Goal: Use online tool/utility: Use online tool/utility

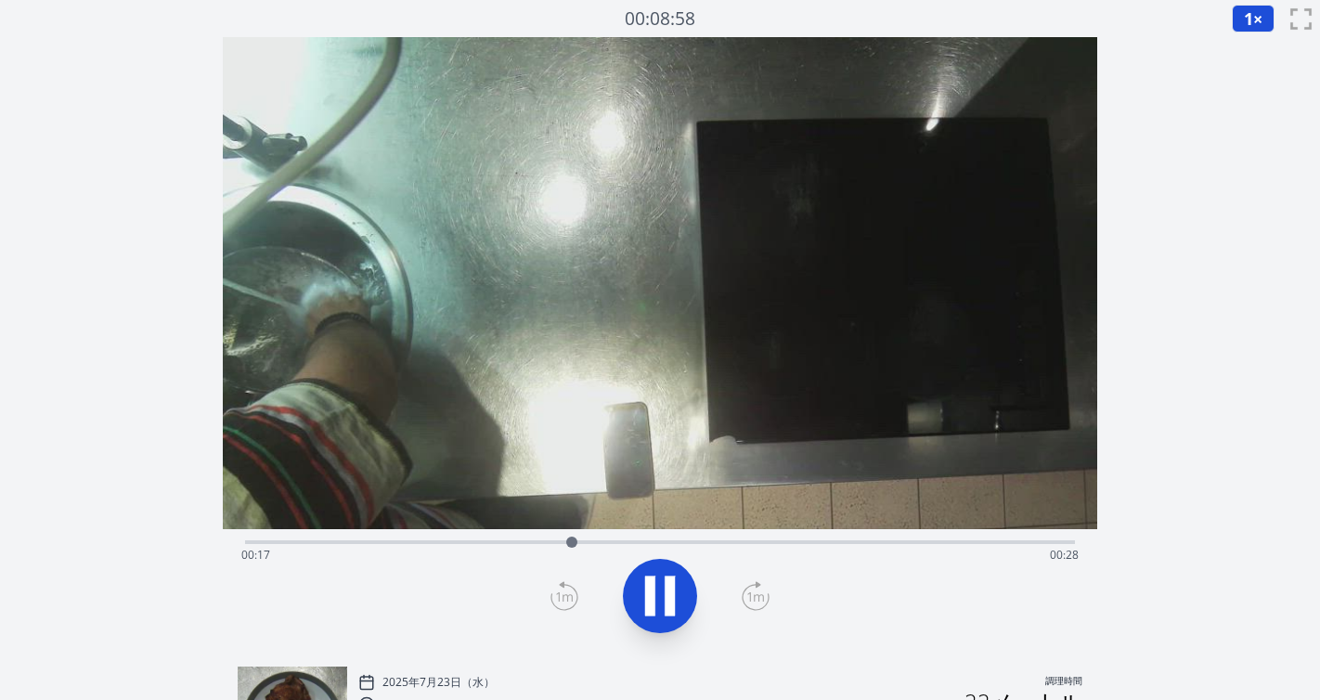
click at [677, 594] on icon at bounding box center [660, 596] width 52 height 52
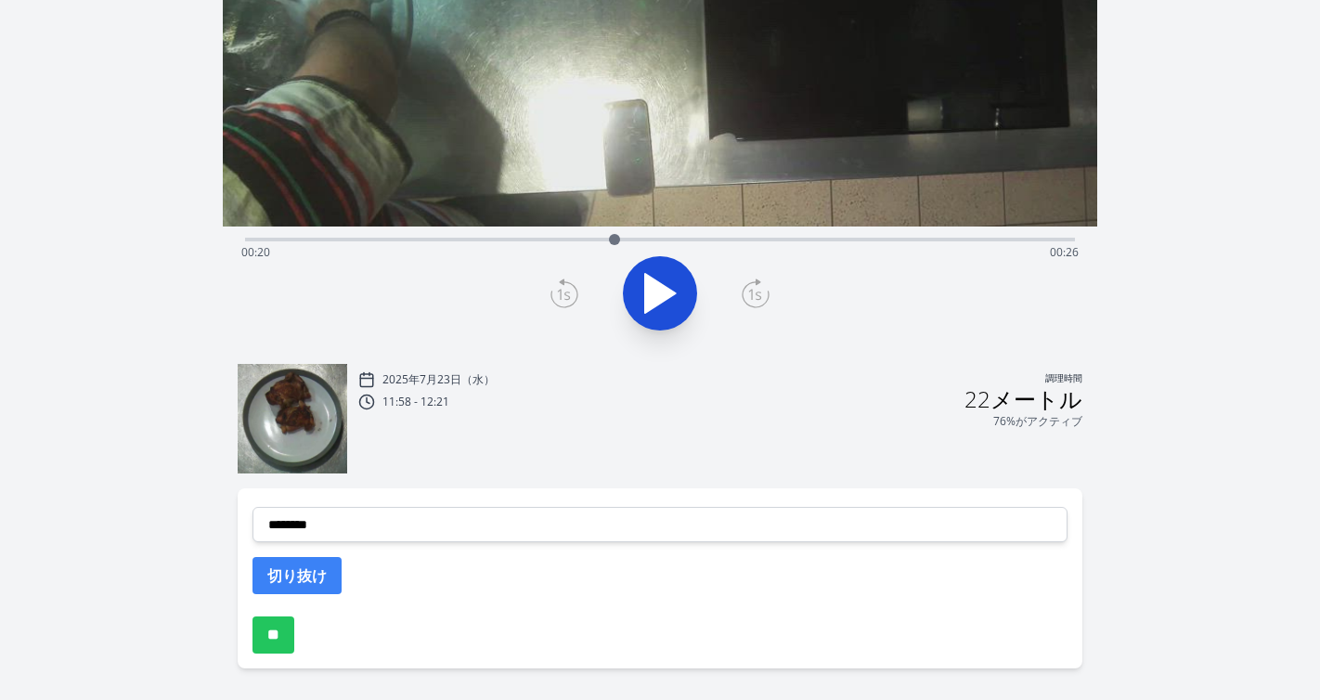
scroll to position [319, 0]
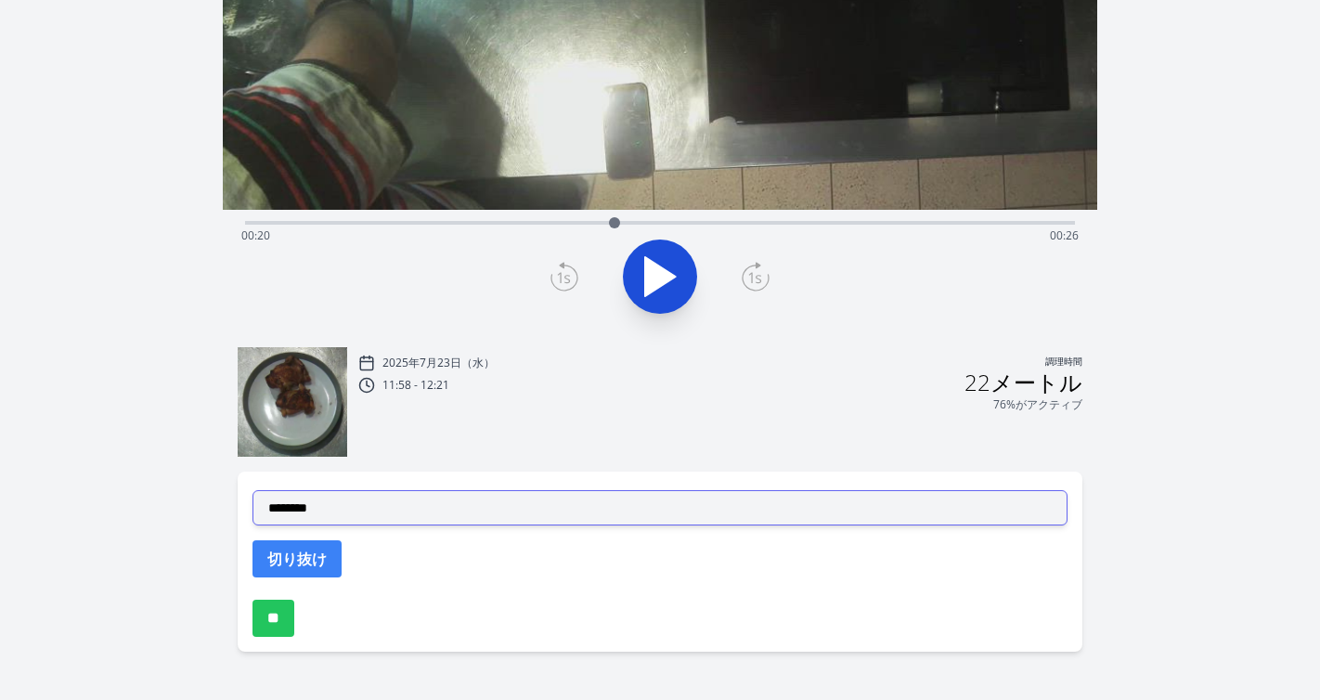
click at [706, 514] on select "**********" at bounding box center [660, 507] width 816 height 35
select select "**********"
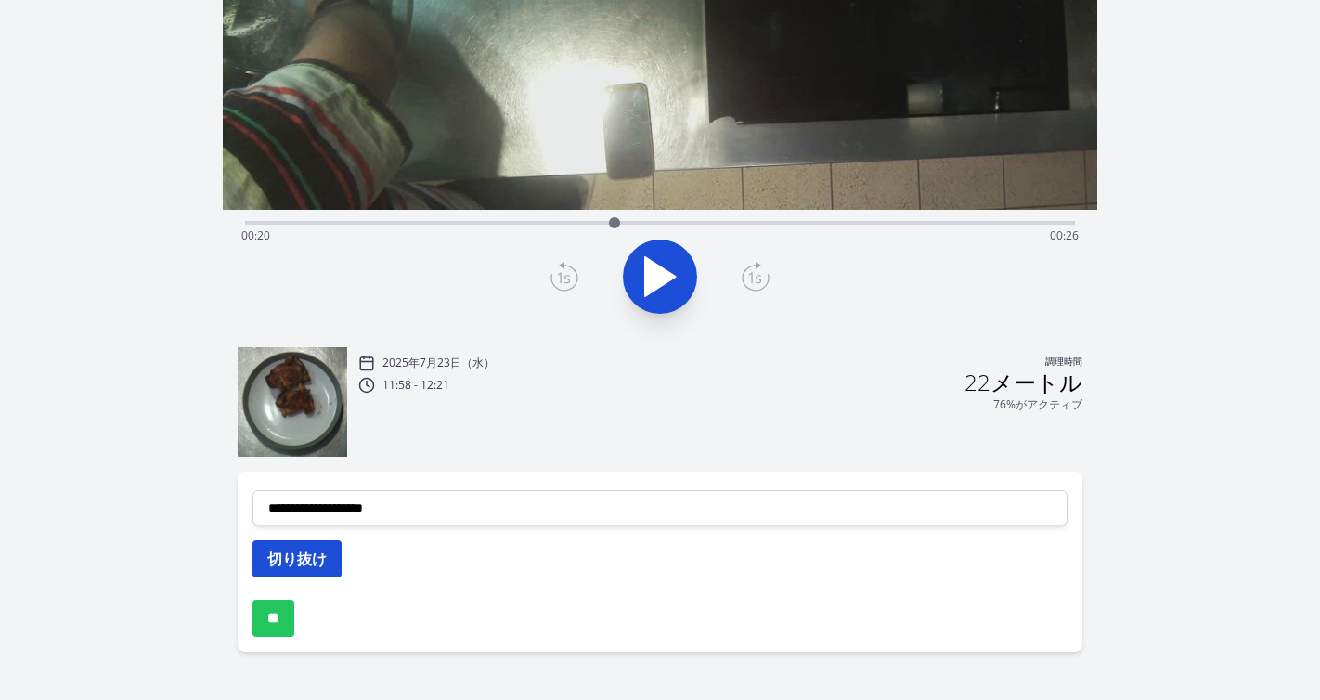
click at [327, 560] on button "切り抜け" at bounding box center [296, 558] width 89 height 37
select select
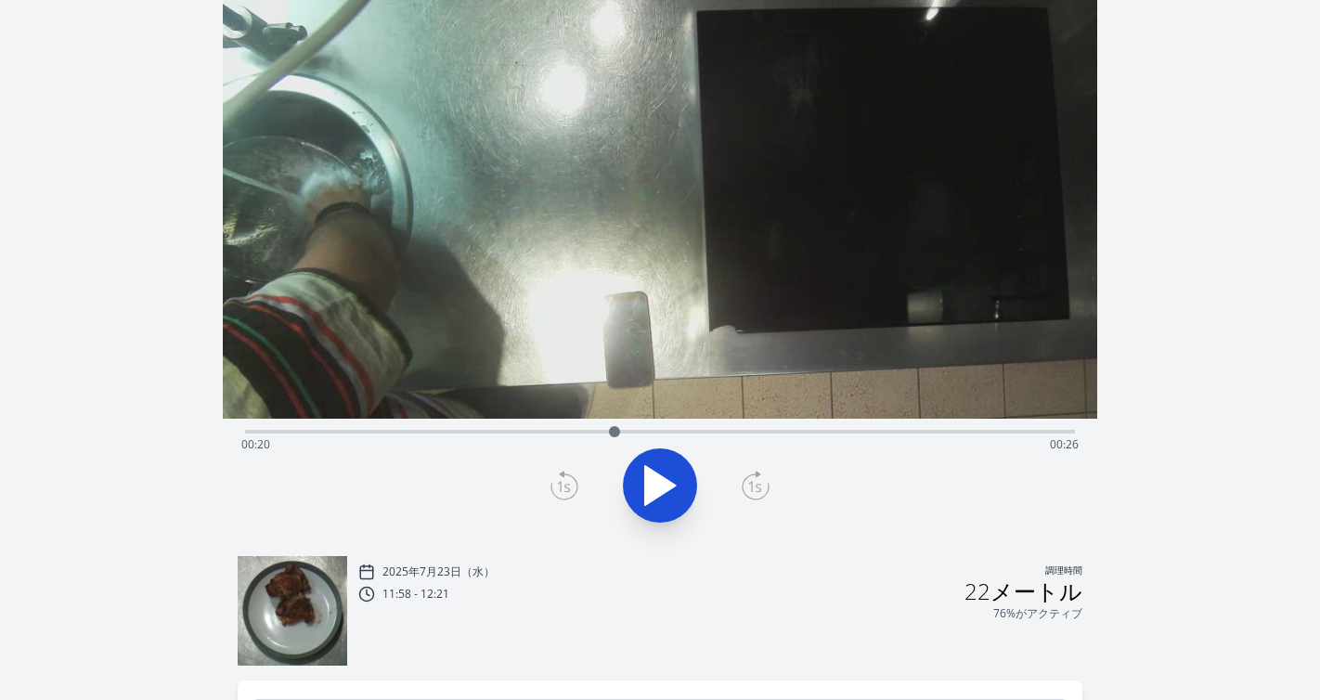
scroll to position [88, 0]
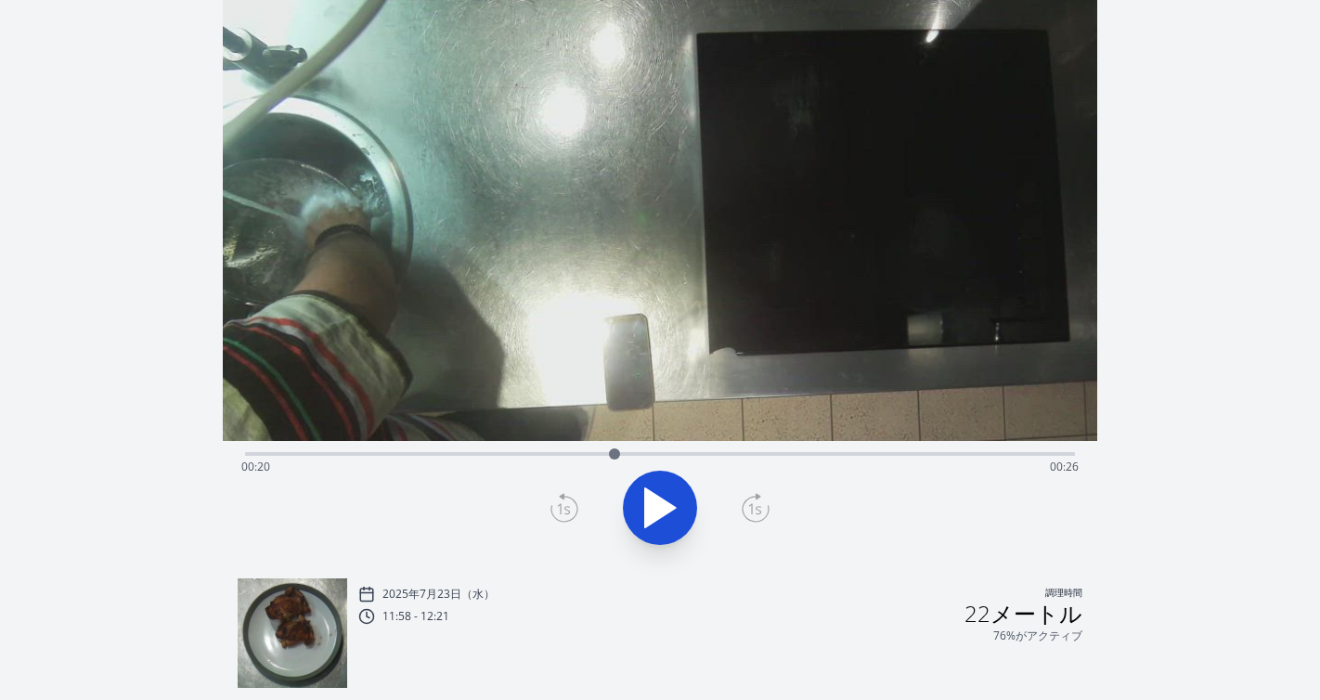
click at [724, 450] on div "経過時間: 00:20 残り時間: 00:26" at bounding box center [660, 452] width 831 height 22
click at [755, 450] on div "経過時間: 00:26 残り時間: 00:20" at bounding box center [660, 452] width 831 height 22
click at [727, 448] on div "経過時間: 00:28 残り時間: 00:18" at bounding box center [660, 452] width 831 height 22
click at [713, 450] on div at bounding box center [727, 454] width 28 height 28
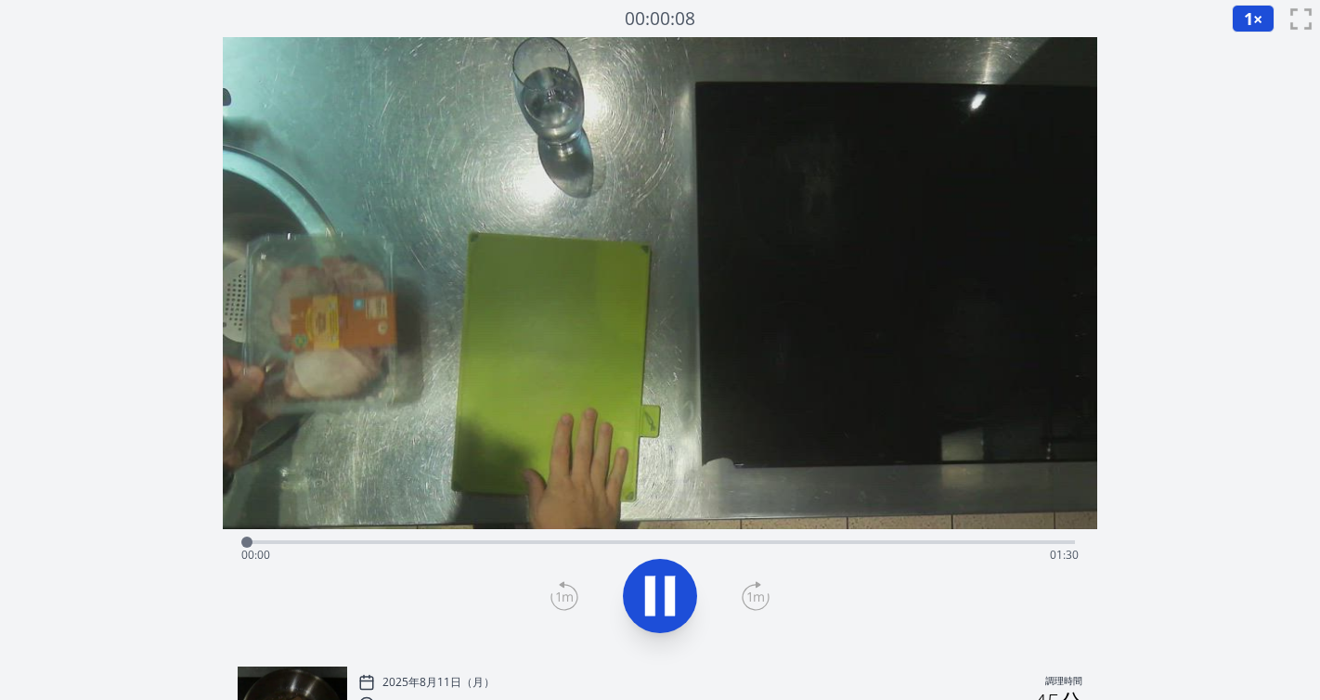
click at [533, 545] on div "経過時間: 00:00 残り時間: 01:30" at bounding box center [660, 555] width 838 height 30
click at [488, 539] on div "経過時間: 00:32 残り時間: 00:58" at bounding box center [660, 540] width 831 height 22
click at [455, 538] on div "経過時間: 00:26 残り時間: 01:04" at bounding box center [660, 540] width 831 height 22
click at [413, 536] on div "経過時間: 00:23 残り時間: 01:07" at bounding box center [660, 540] width 831 height 22
click at [660, 583] on icon at bounding box center [660, 596] width 52 height 52
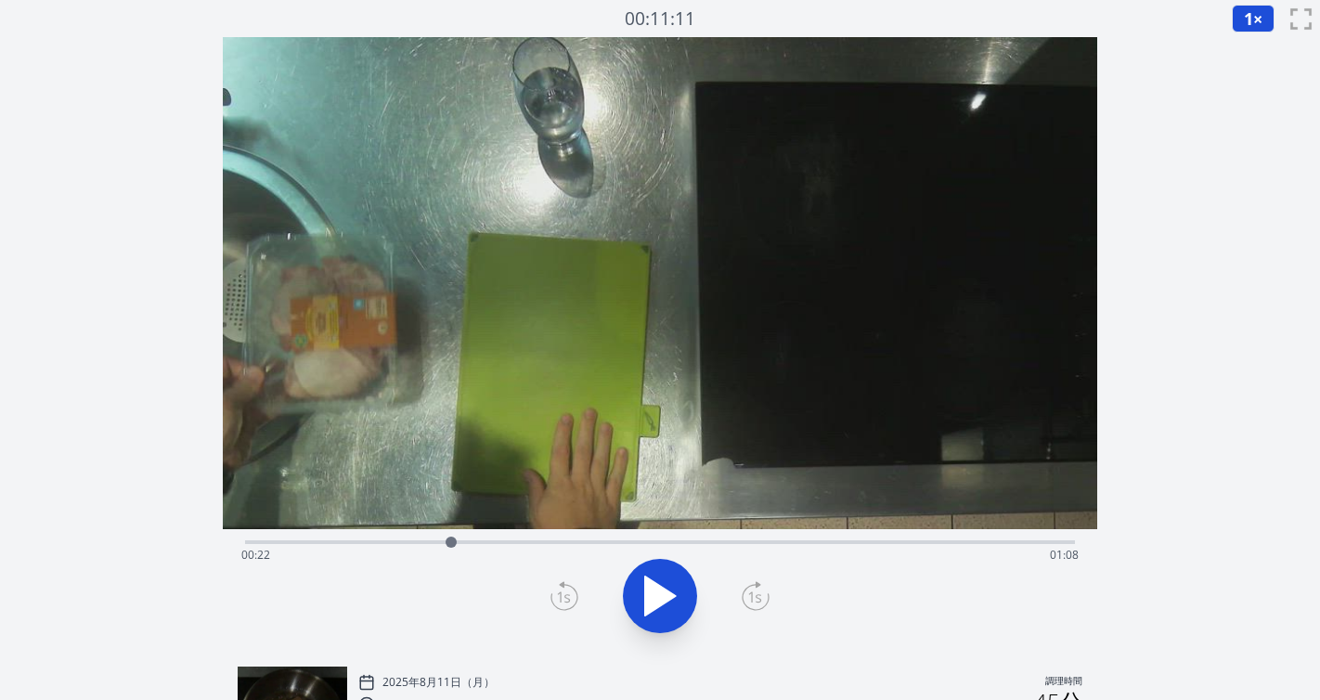
click at [553, 600] on icon at bounding box center [564, 596] width 28 height 30
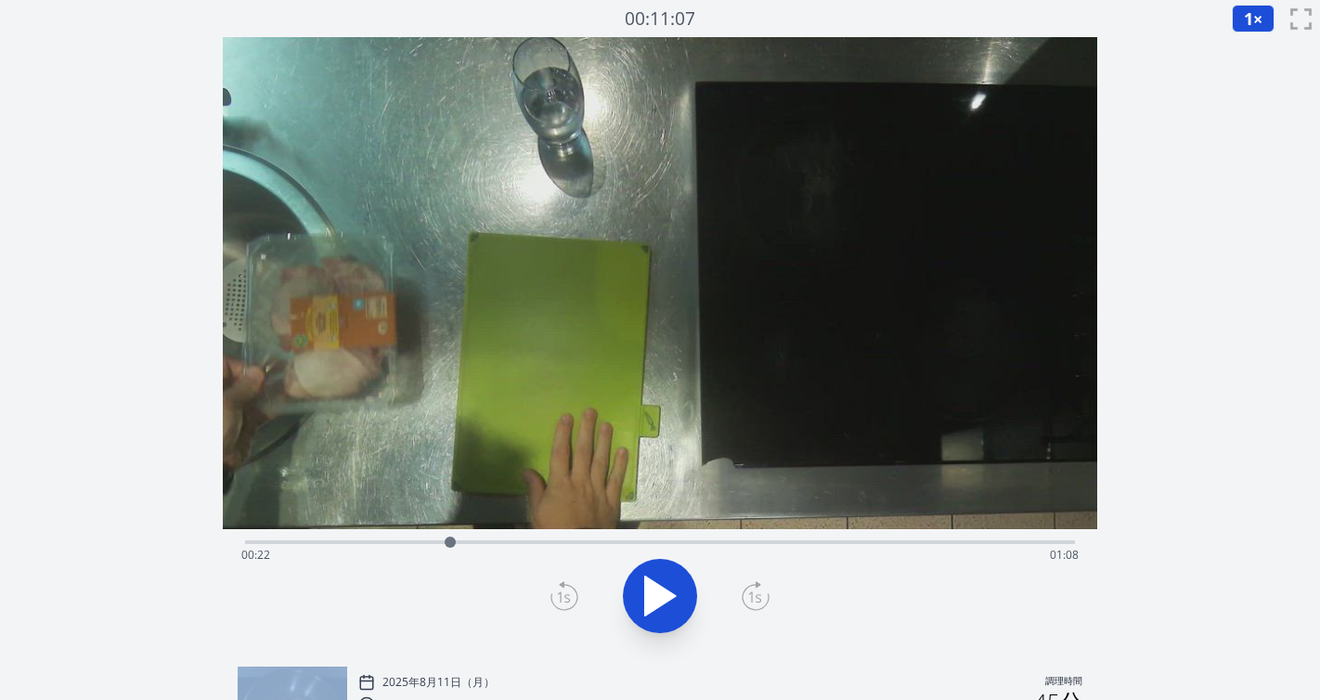
click at [553, 600] on icon at bounding box center [564, 596] width 28 height 30
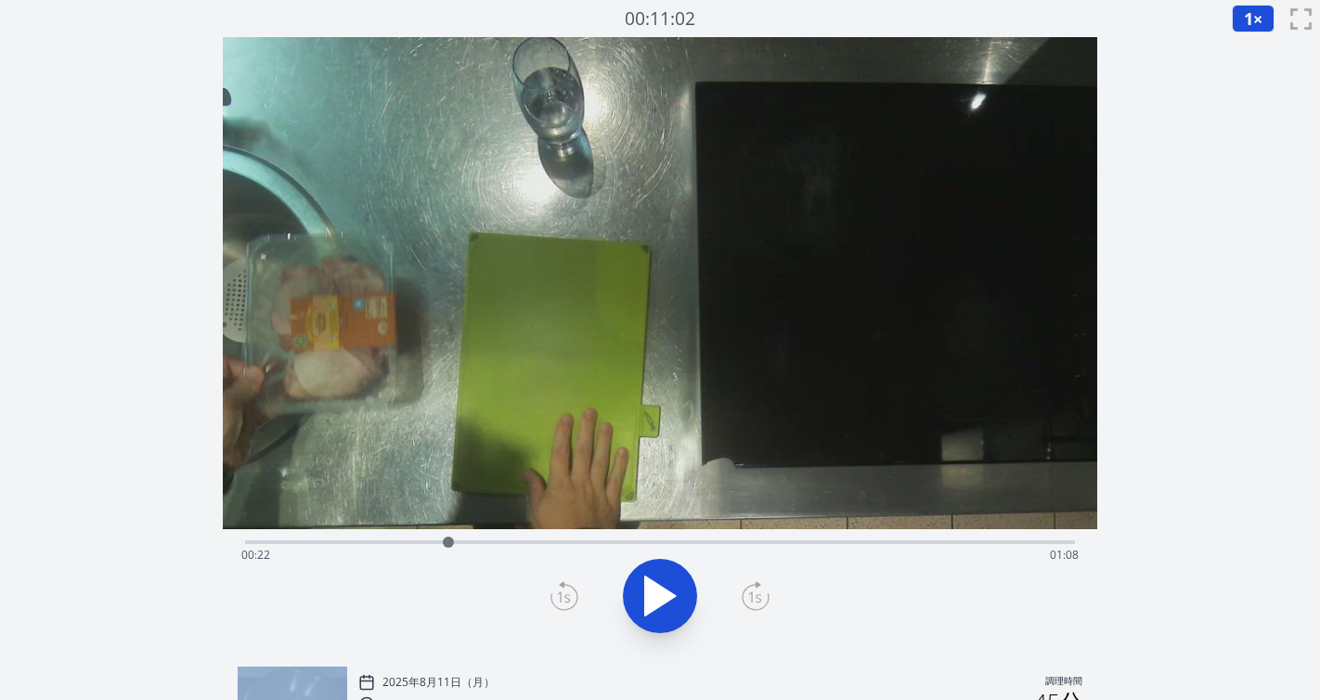
click at [553, 600] on icon at bounding box center [564, 596] width 28 height 30
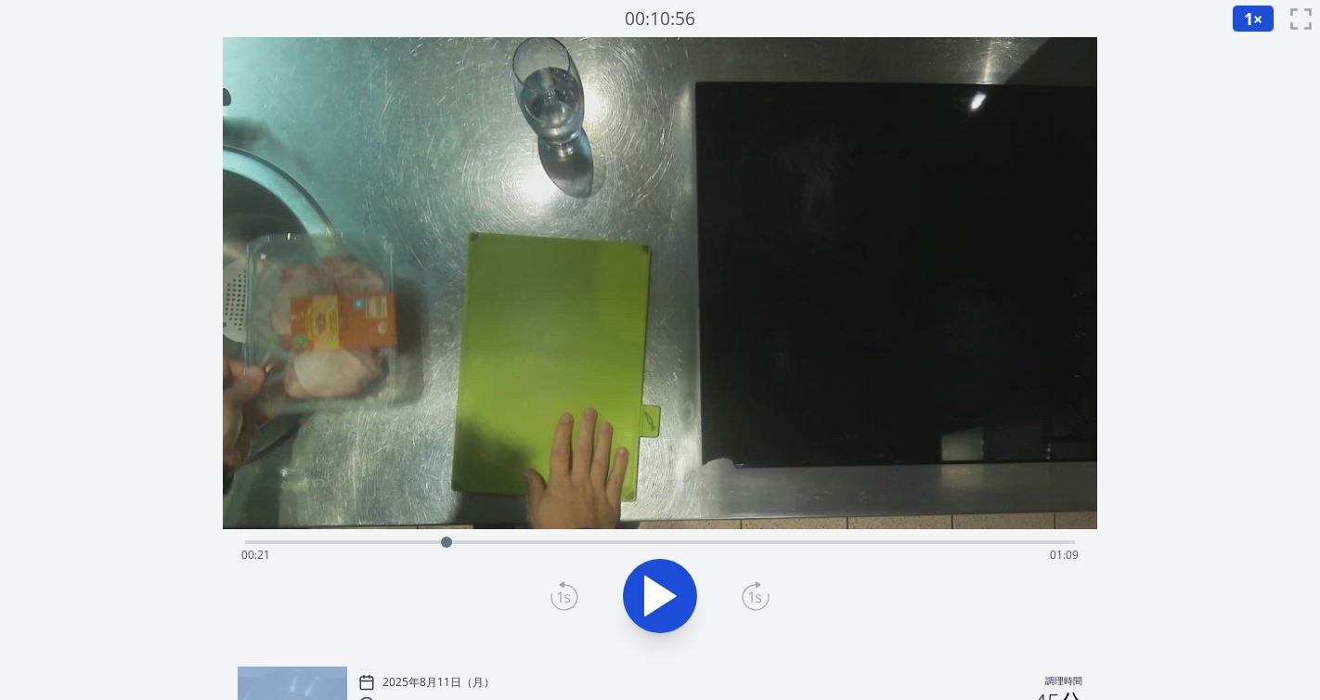
click at [553, 600] on icon at bounding box center [564, 596] width 28 height 30
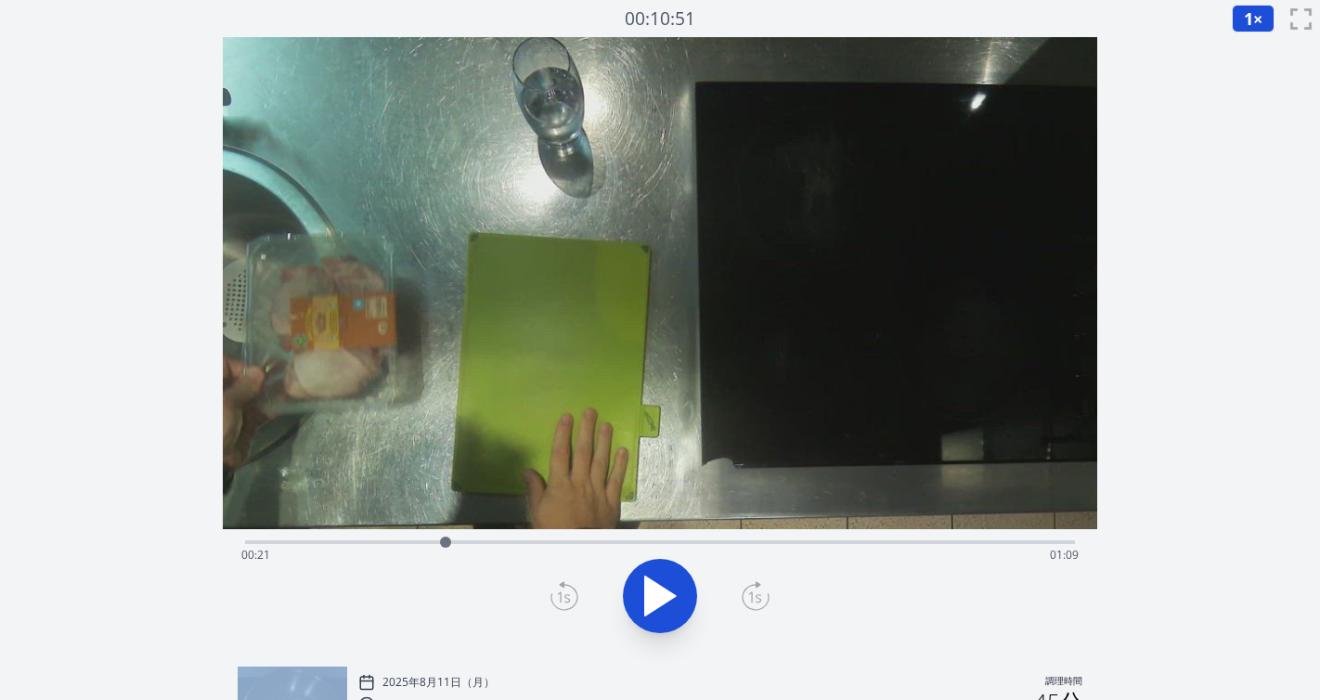
click at [553, 600] on icon at bounding box center [564, 596] width 28 height 30
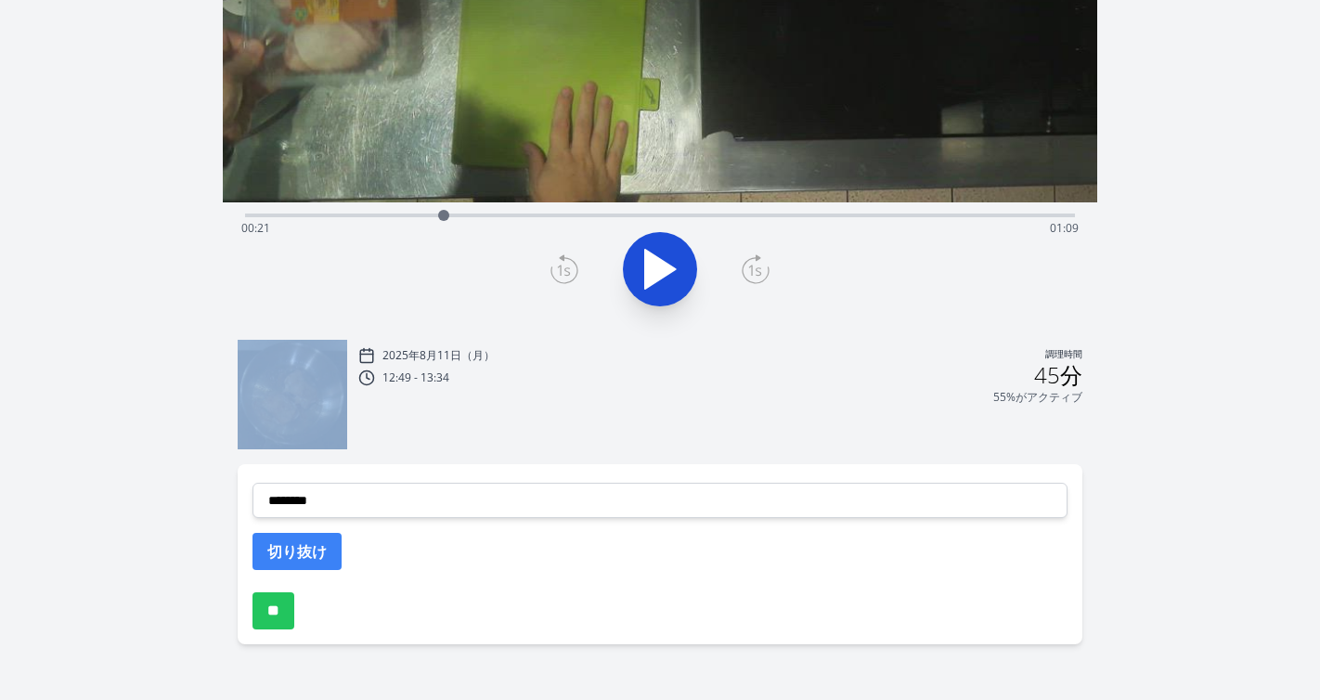
scroll to position [360, 0]
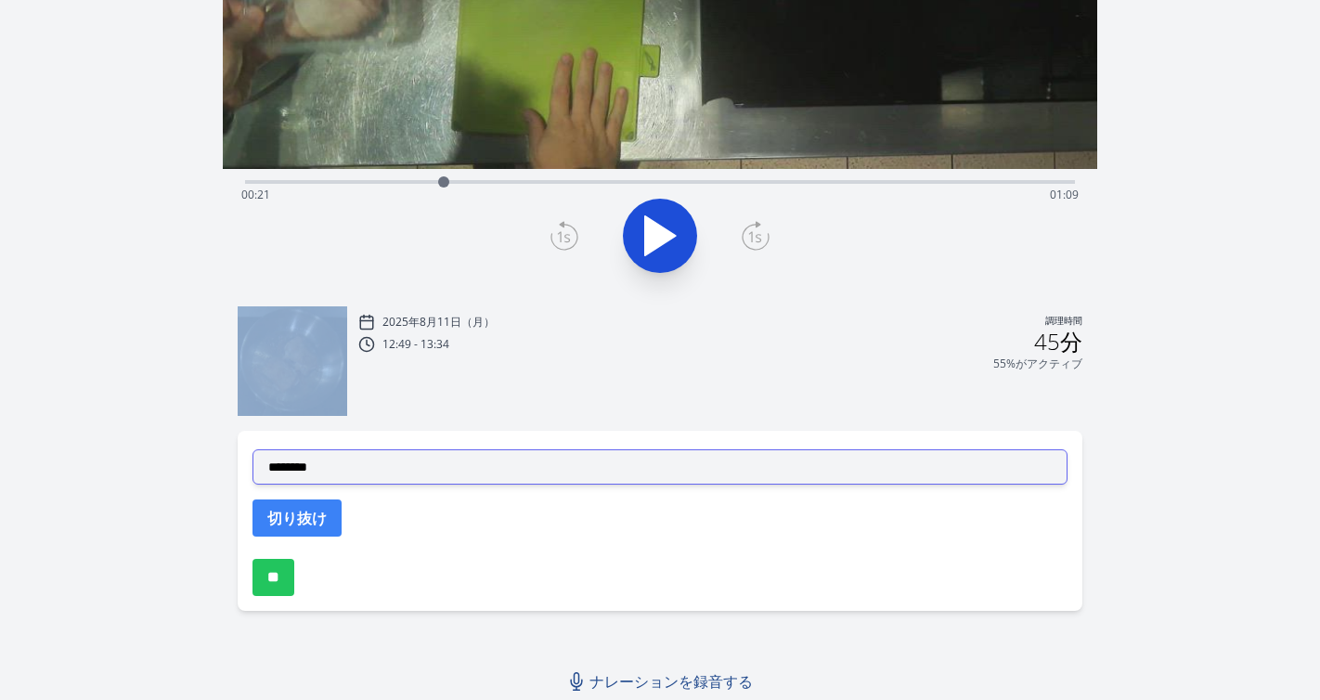
click at [584, 468] on select "**********" at bounding box center [660, 466] width 816 height 35
select select "**********"
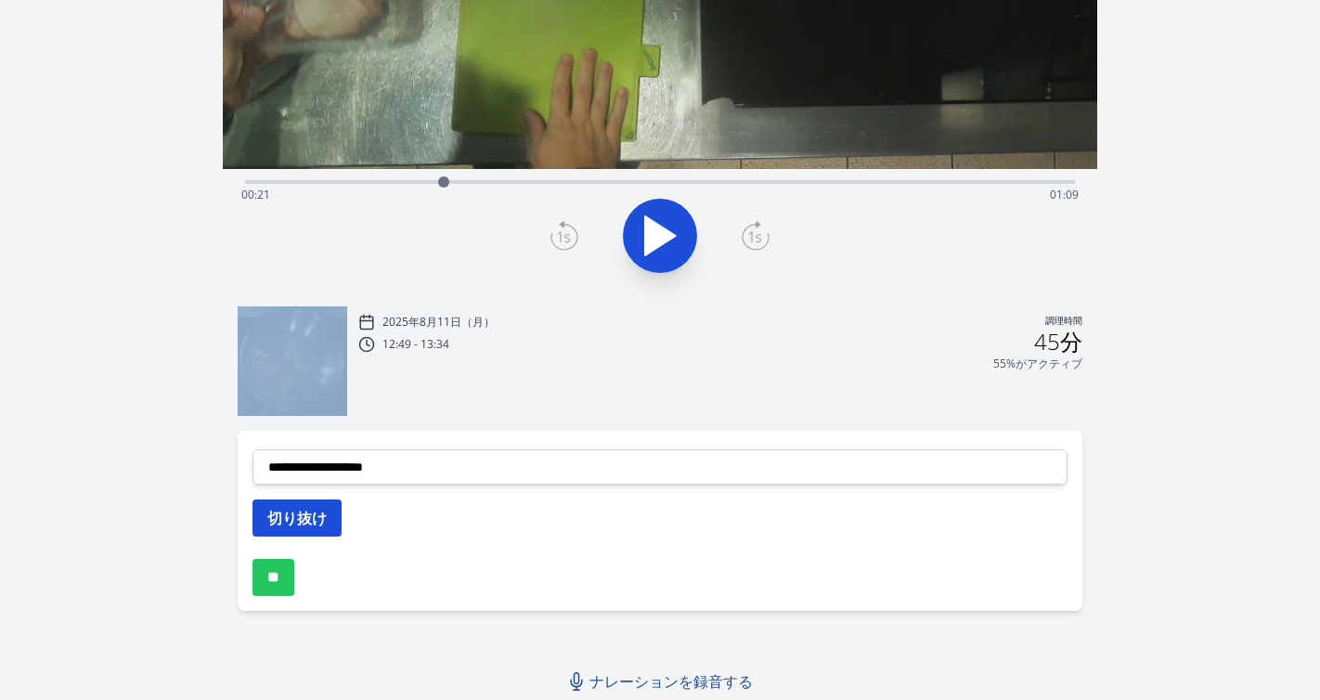
click at [322, 515] on font "切り抜け" at bounding box center [296, 518] width 59 height 20
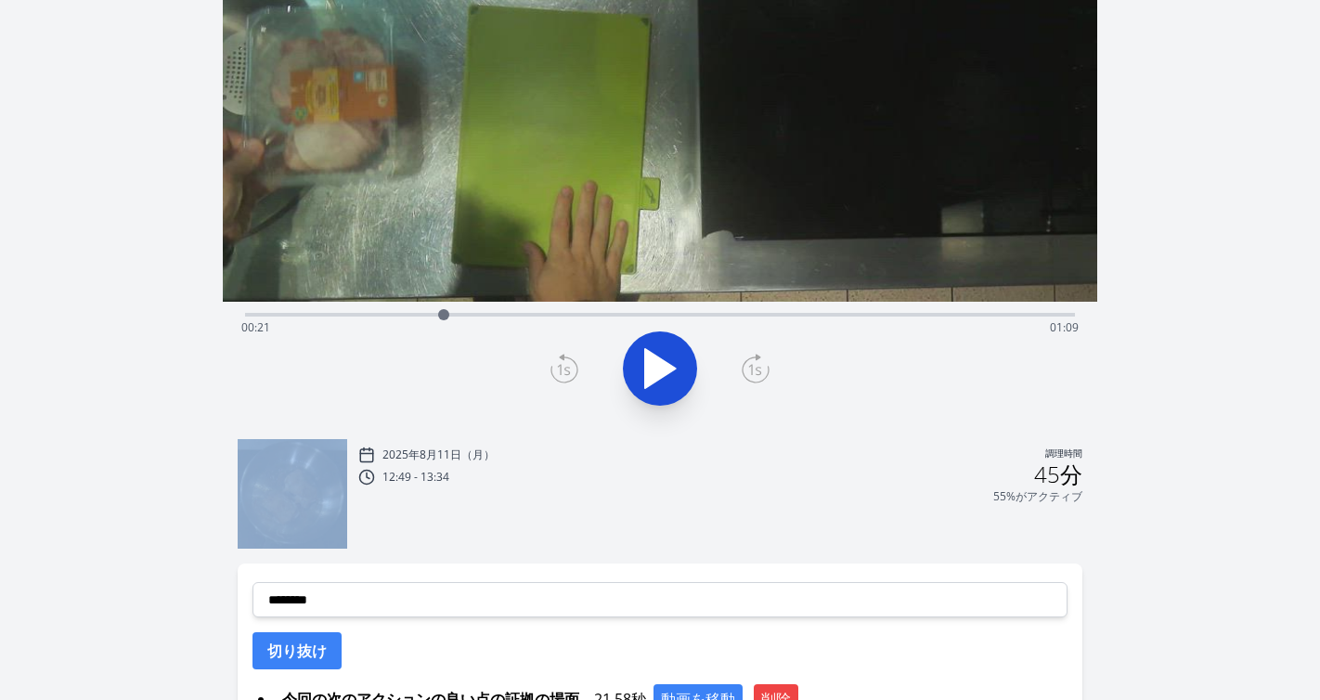
scroll to position [200, 0]
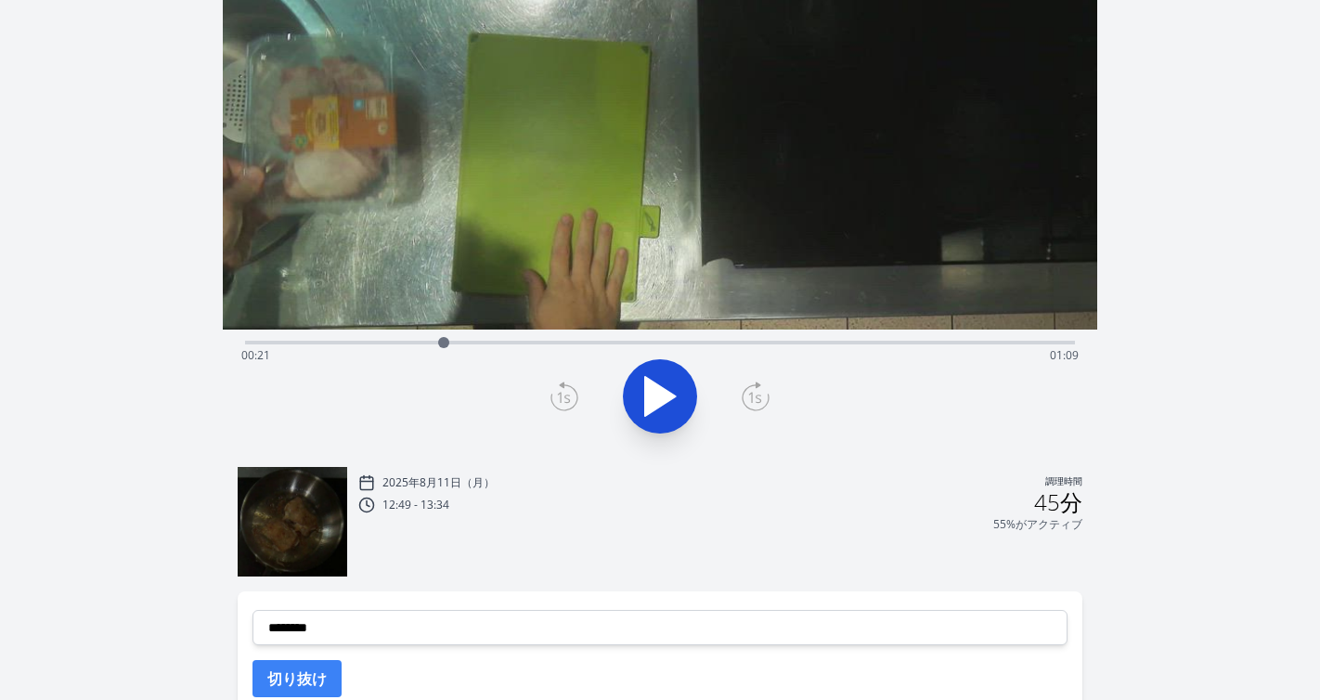
click at [712, 344] on div "経過時間: 00:21 残り時間: 01:09" at bounding box center [660, 356] width 838 height 30
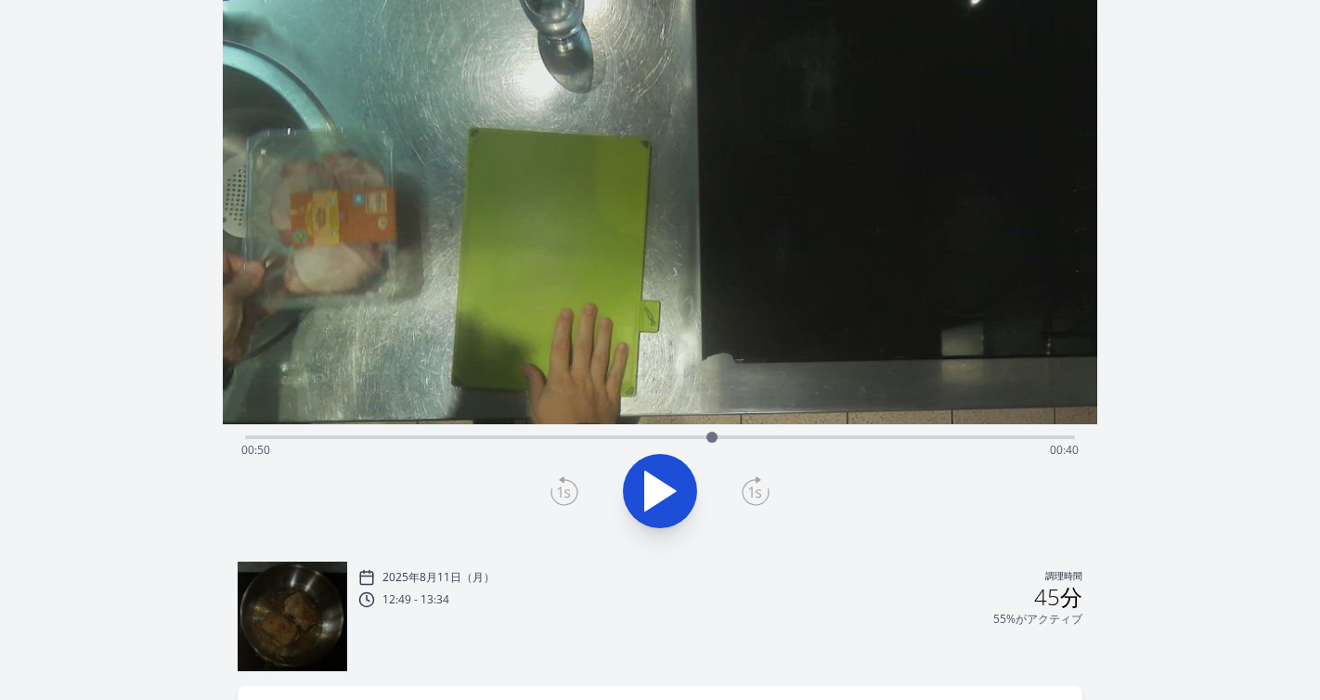
scroll to position [97, 0]
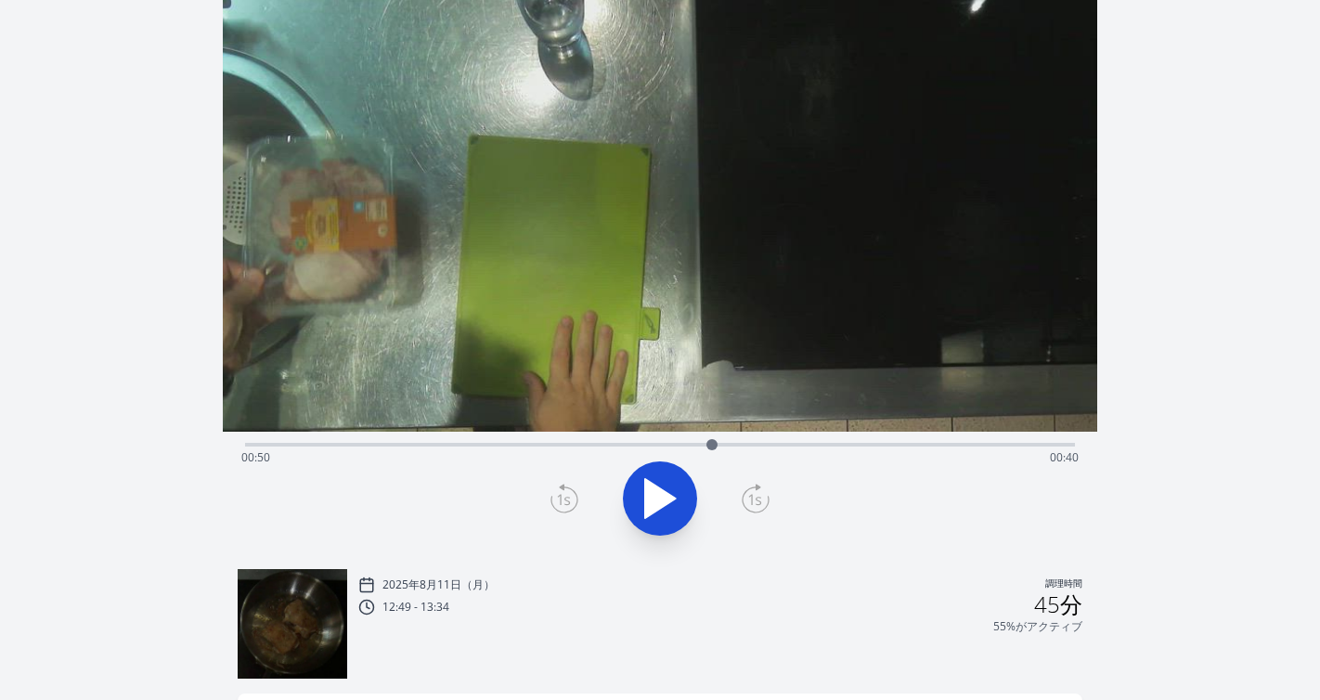
click at [665, 501] on icon at bounding box center [660, 498] width 31 height 39
click at [665, 501] on icon at bounding box center [669, 499] width 10 height 40
click at [563, 500] on icon at bounding box center [564, 499] width 28 height 30
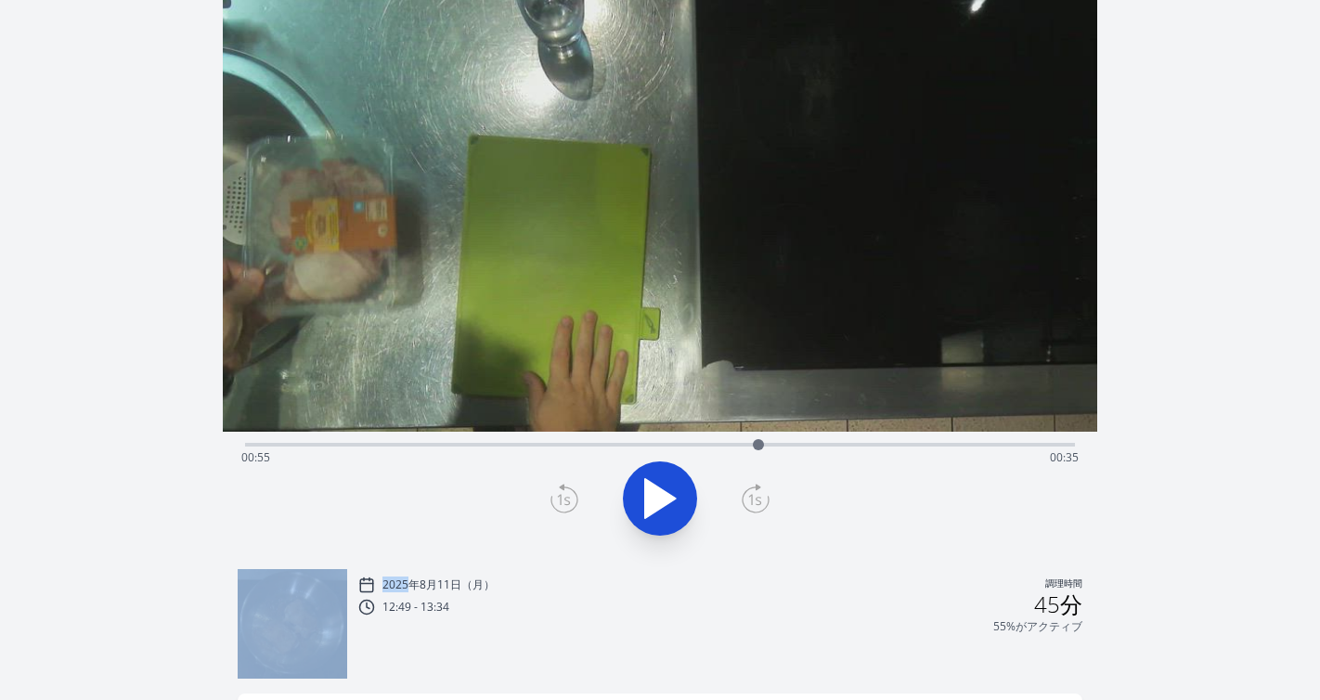
click at [563, 500] on icon at bounding box center [564, 499] width 28 height 30
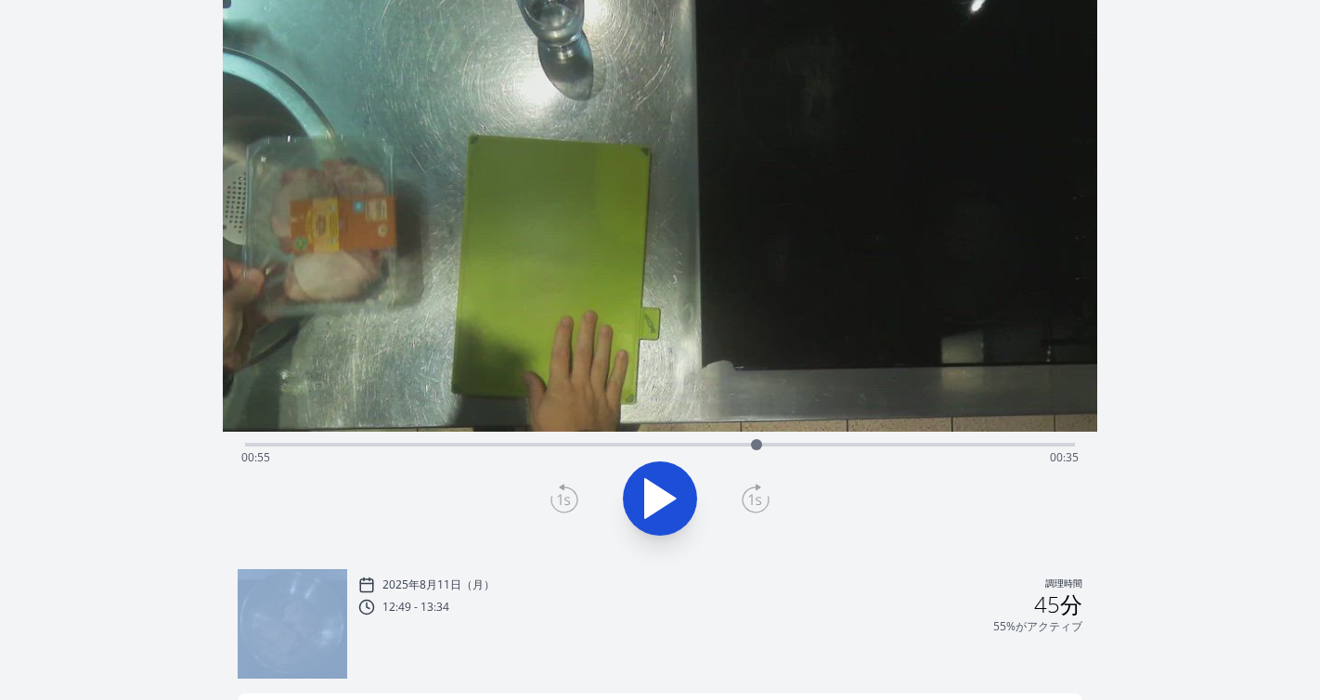
click at [563, 500] on icon at bounding box center [564, 499] width 28 height 30
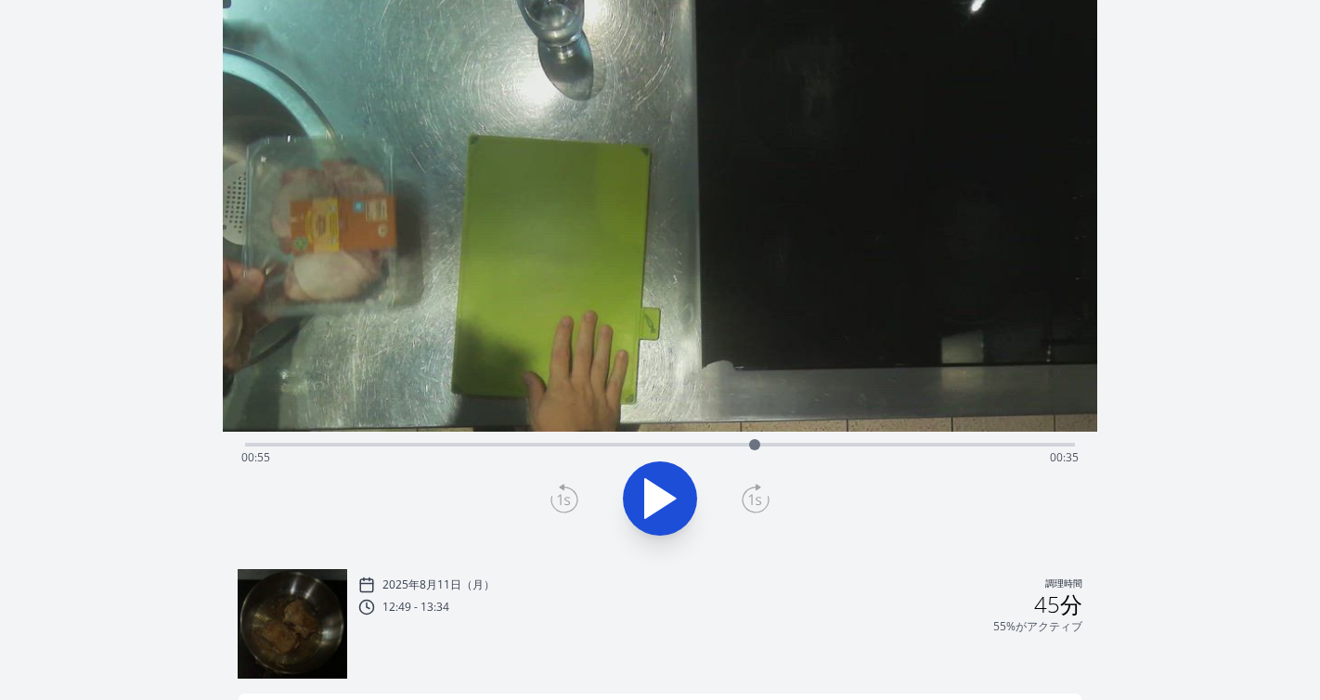
click at [563, 500] on icon at bounding box center [564, 499] width 28 height 30
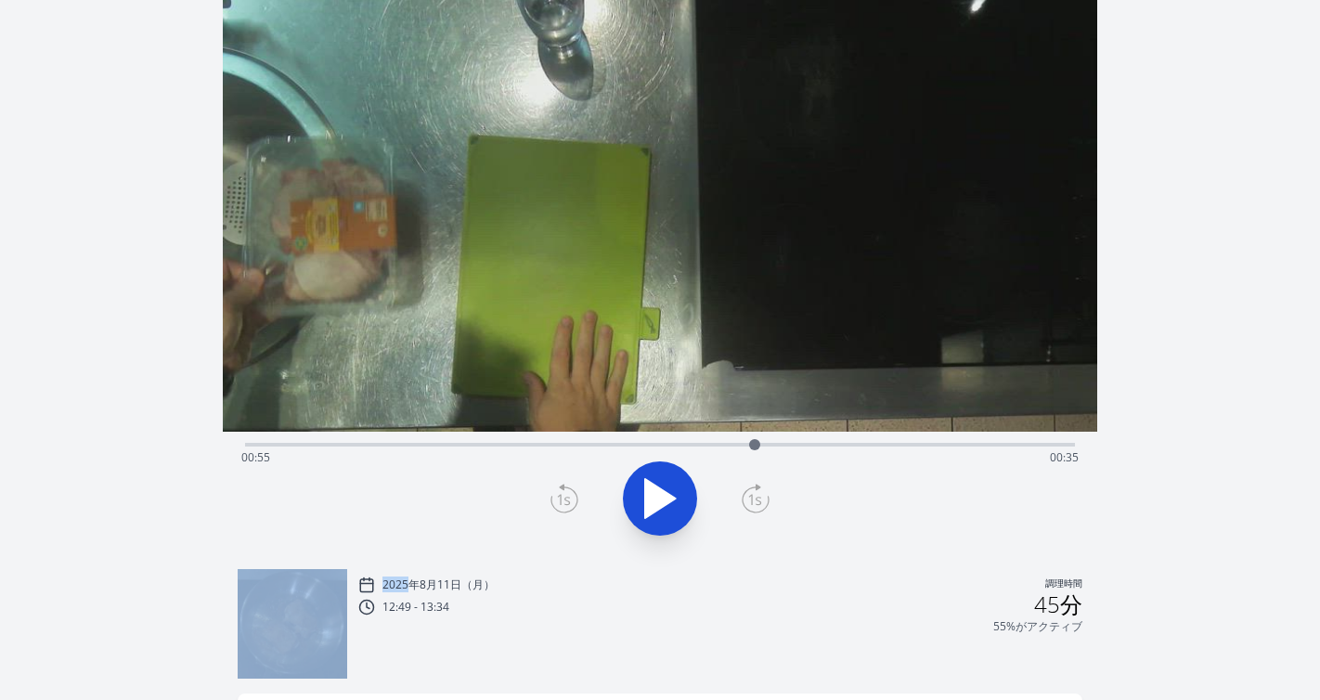
click at [563, 500] on icon at bounding box center [564, 499] width 28 height 30
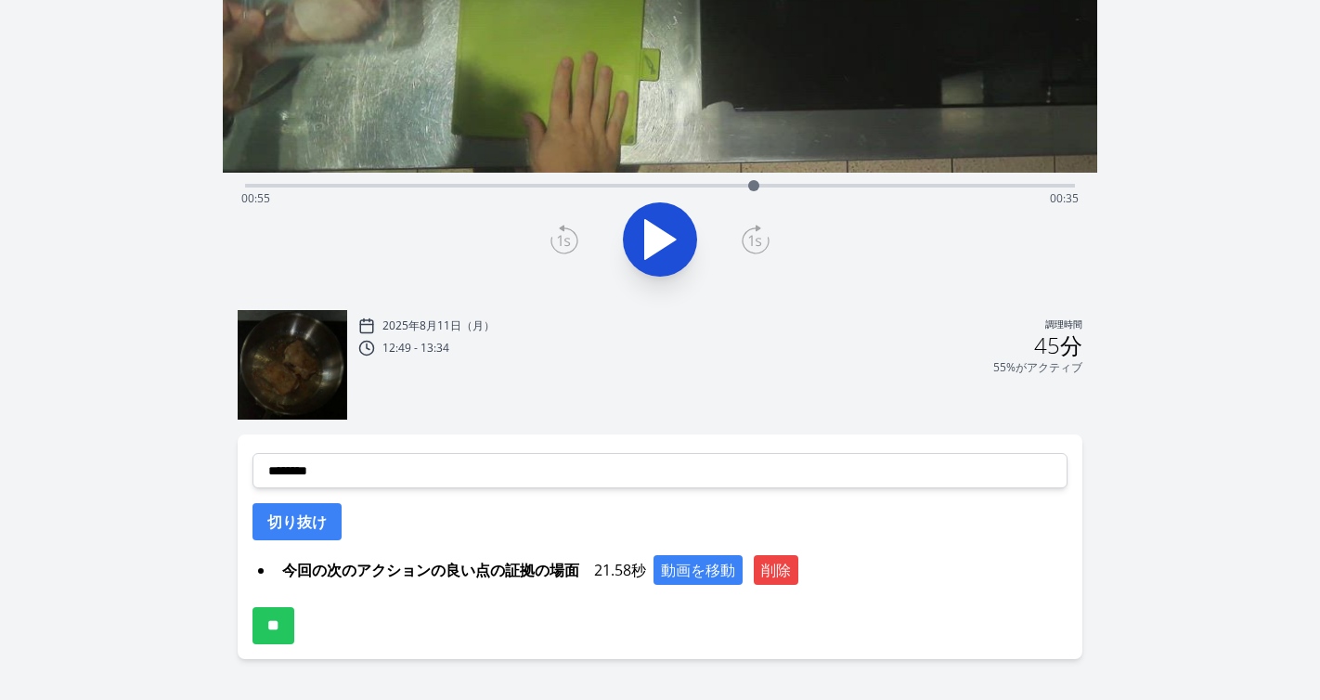
scroll to position [405, 0]
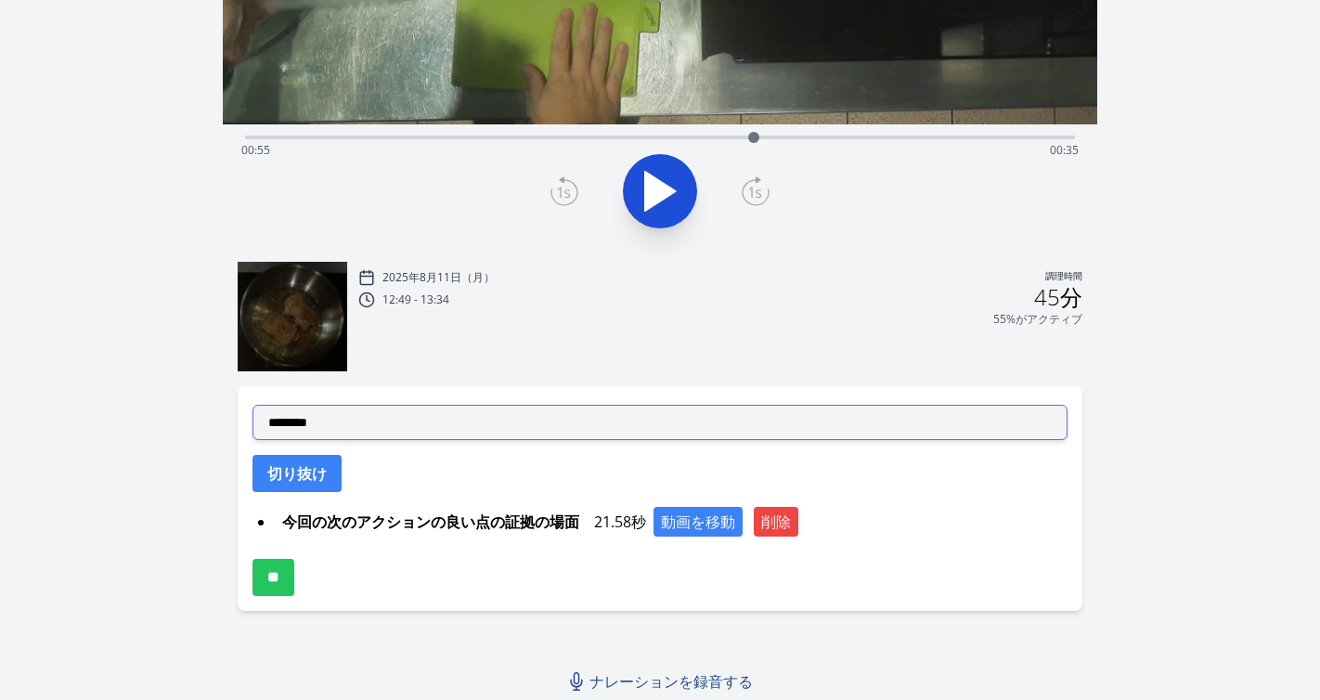
click at [571, 429] on select "**********" at bounding box center [660, 422] width 816 height 35
select select "**********"
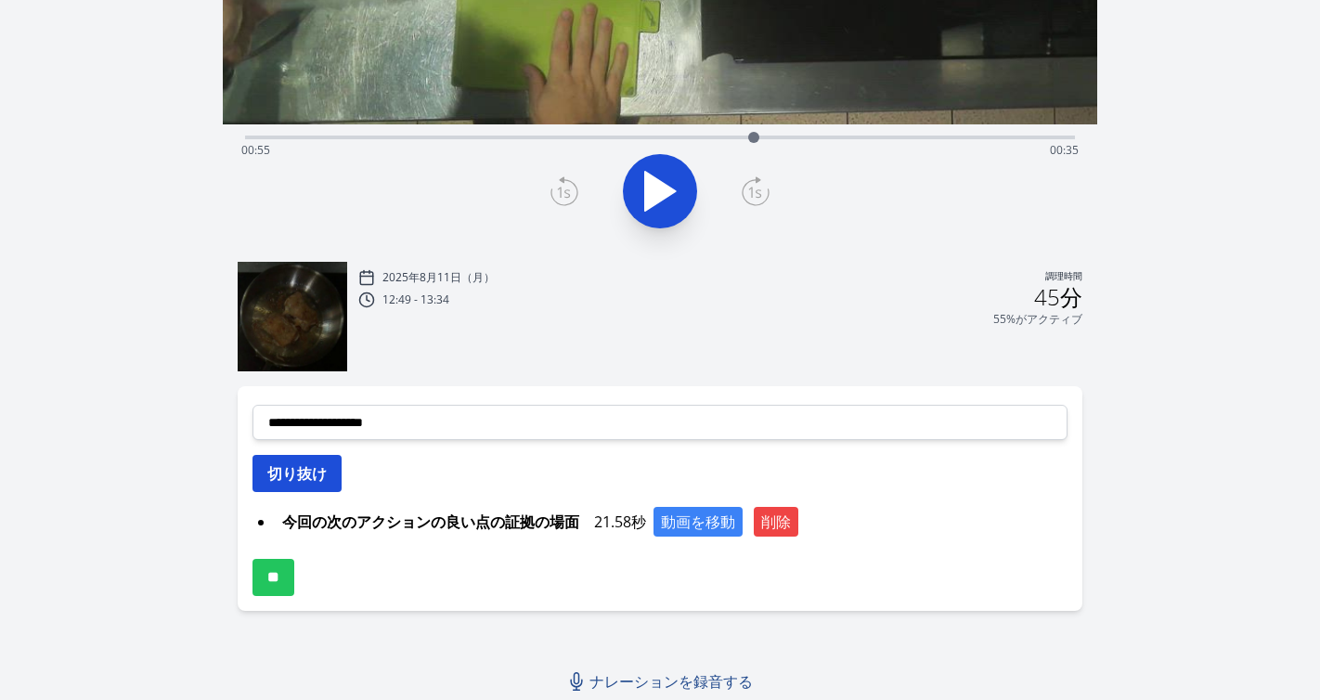
click at [331, 479] on button "切り抜け" at bounding box center [296, 473] width 89 height 37
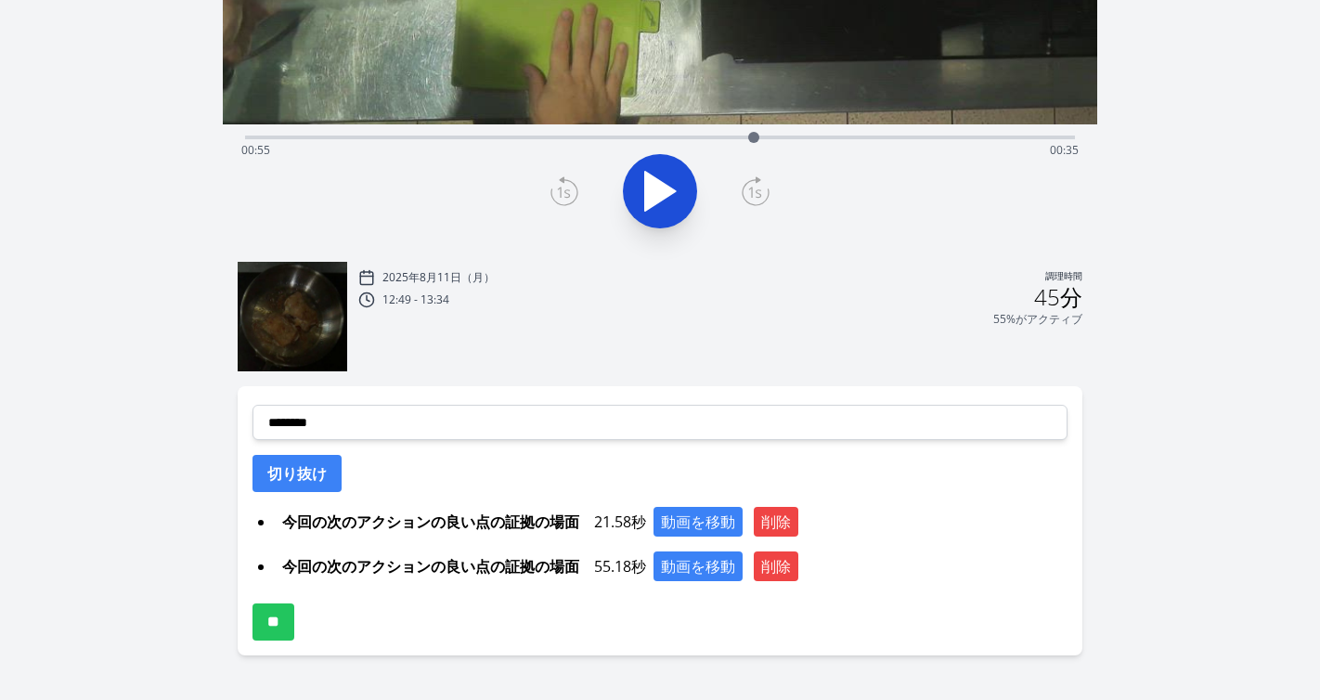
click at [817, 138] on div "経過時間: 00:55 残り時間: 00:35" at bounding box center [660, 150] width 838 height 30
click at [717, 168] on div at bounding box center [660, 191] width 853 height 89
click at [667, 200] on icon at bounding box center [660, 191] width 52 height 52
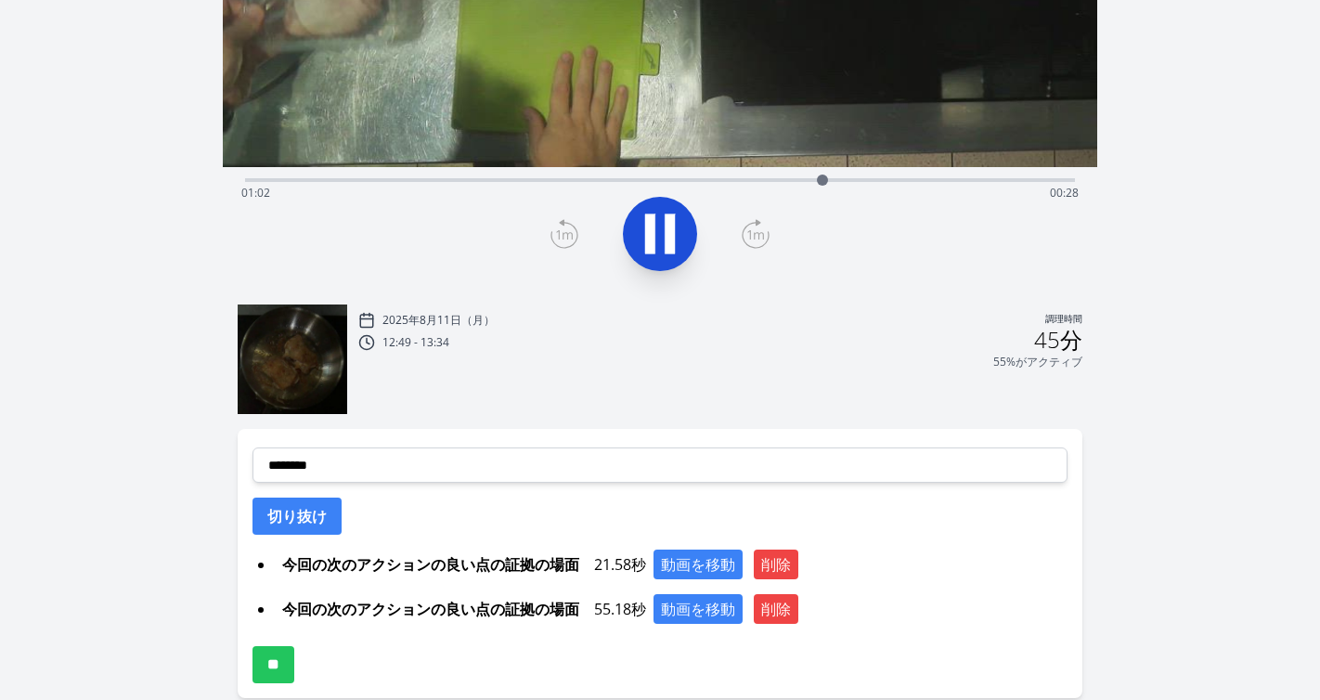
scroll to position [283, 0]
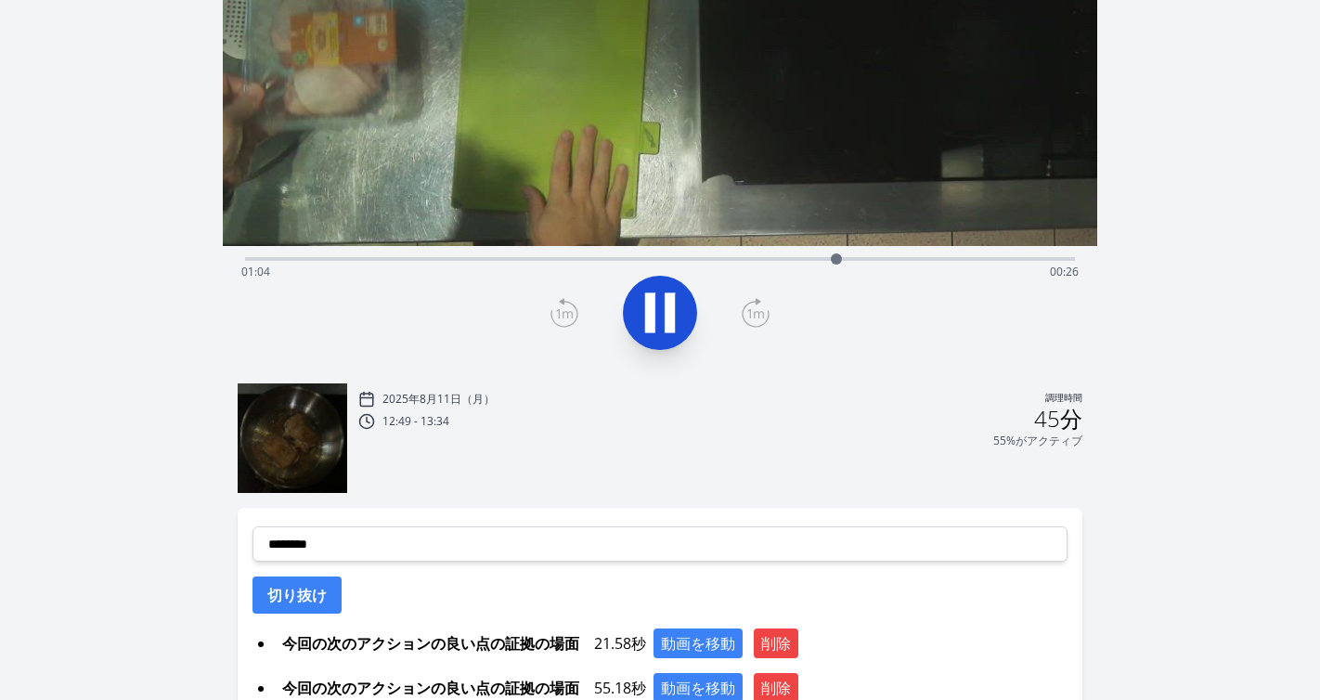
click at [1179, 227] on div "録音を破棄しますか? 一度破棄すると回復できなくなります。 キャンセル 記録を破棄 00:31:55 1 × 0.25× 0.5× 1× 1.5倍 2× fu…" at bounding box center [660, 291] width 1320 height 1149
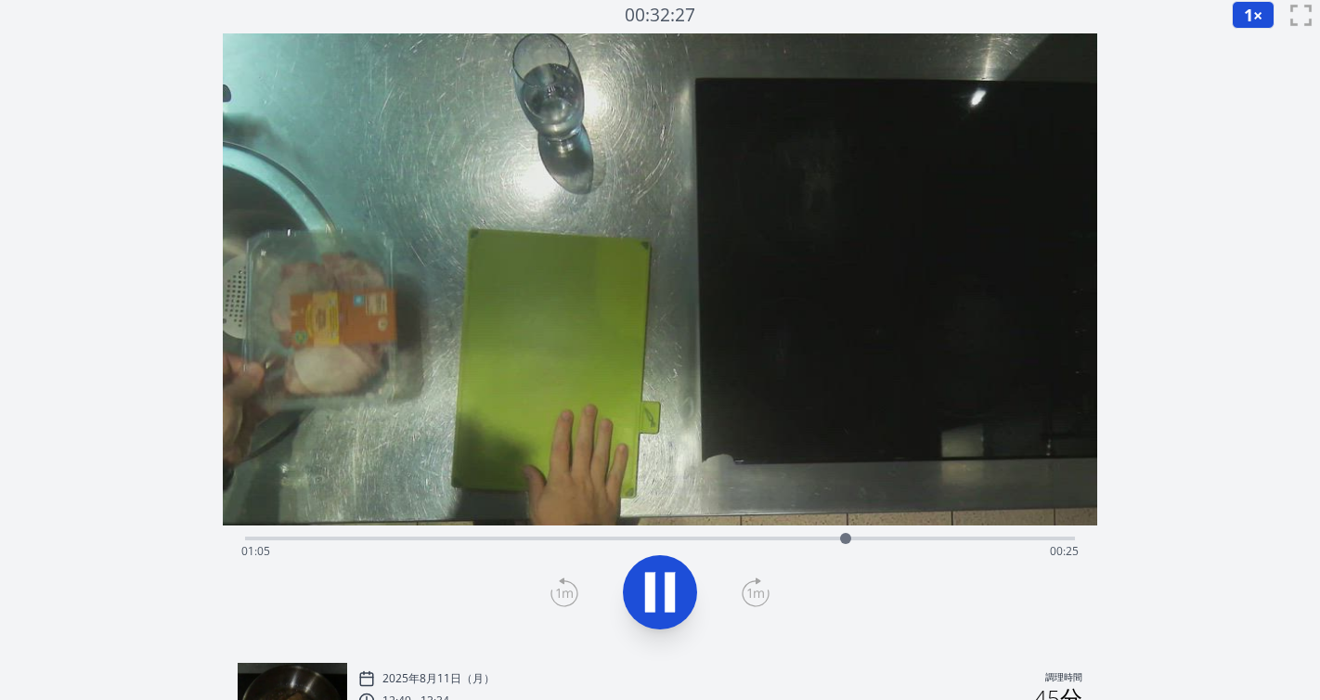
scroll to position [0, 0]
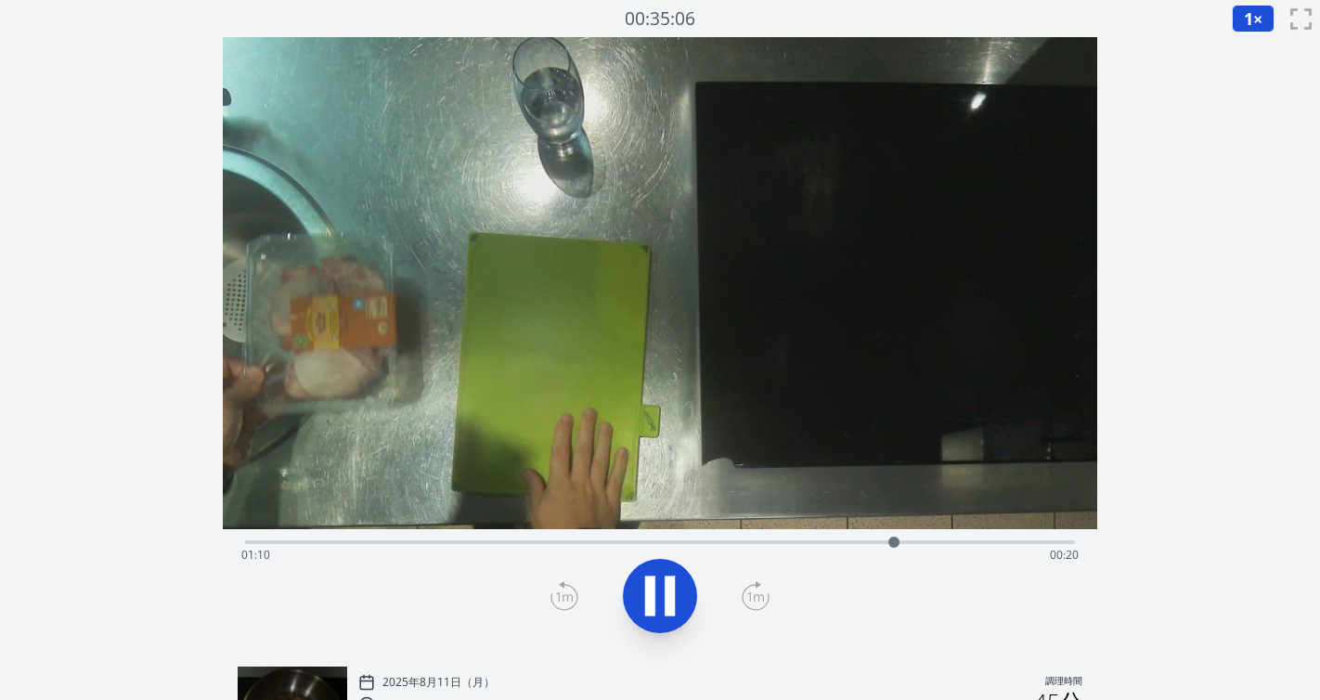
click at [661, 596] on icon at bounding box center [660, 596] width 52 height 52
click at [661, 596] on icon at bounding box center [660, 595] width 31 height 39
click at [661, 596] on icon at bounding box center [660, 596] width 52 height 52
click at [561, 599] on icon at bounding box center [564, 596] width 28 height 30
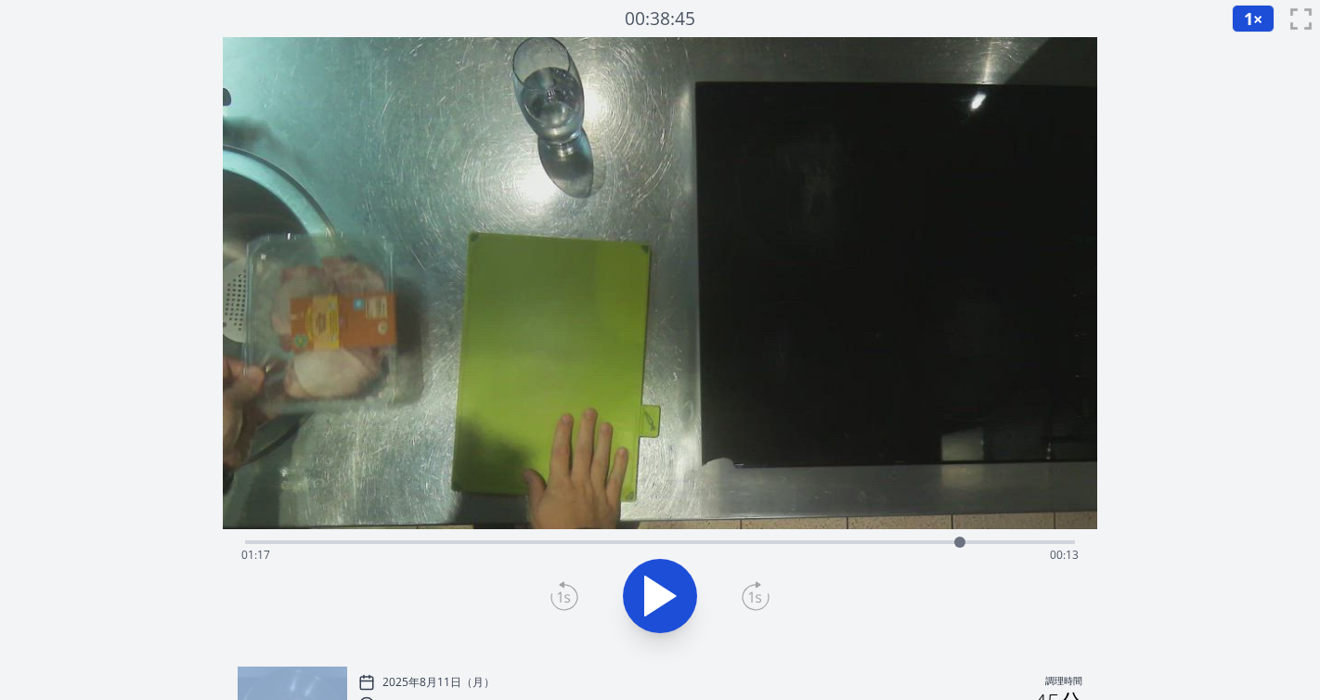
click at [561, 599] on icon at bounding box center [564, 596] width 28 height 30
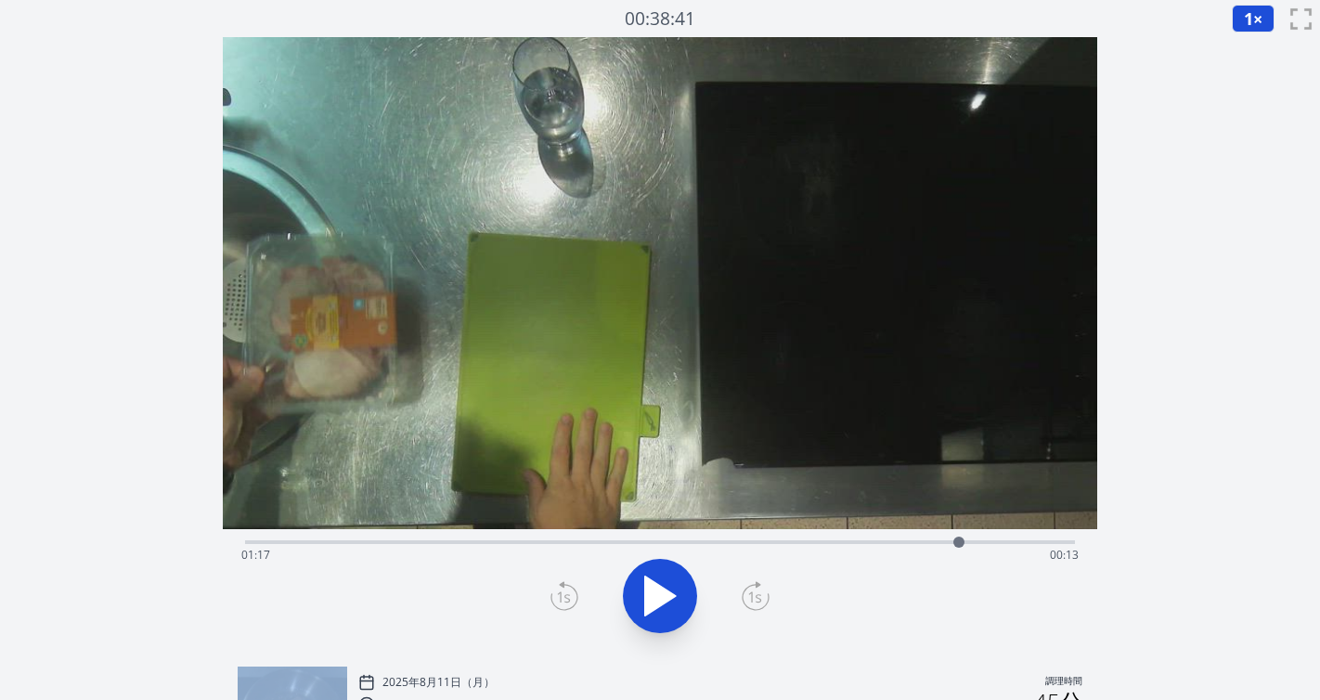
click at [561, 599] on icon at bounding box center [564, 596] width 28 height 30
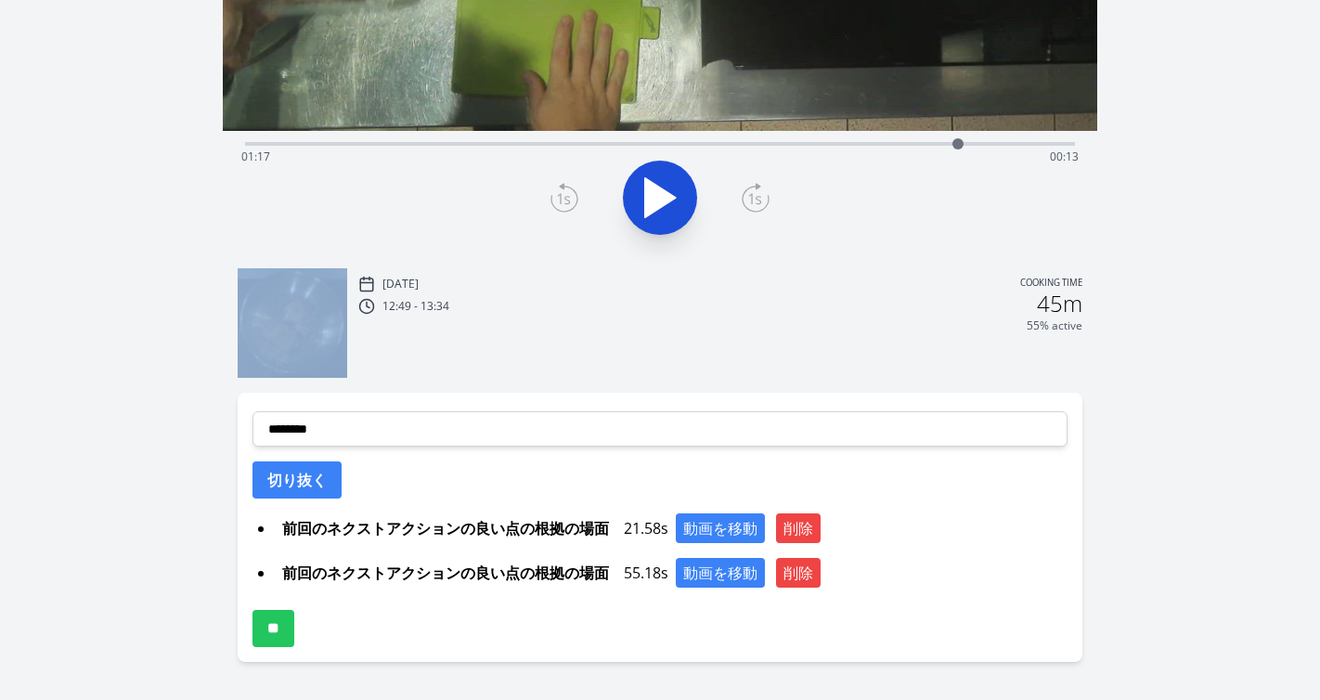
scroll to position [449, 0]
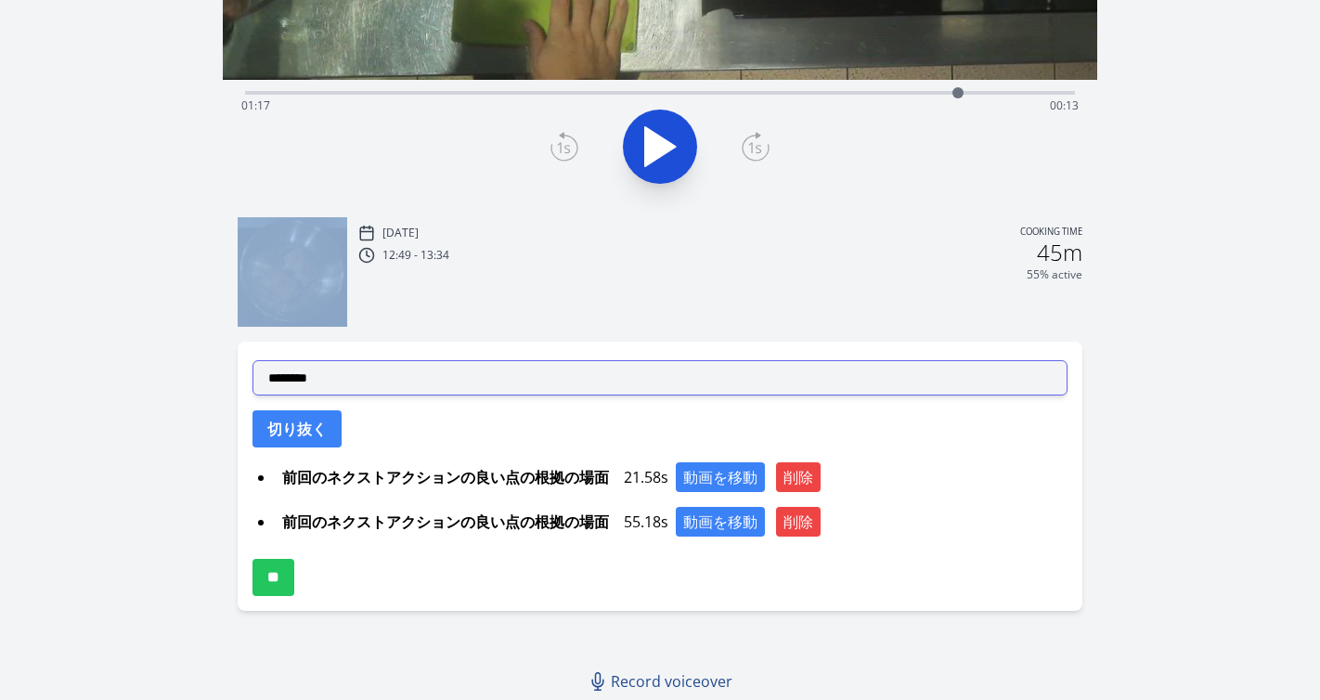
click at [563, 386] on select "**********" at bounding box center [660, 377] width 816 height 35
select select "**********"
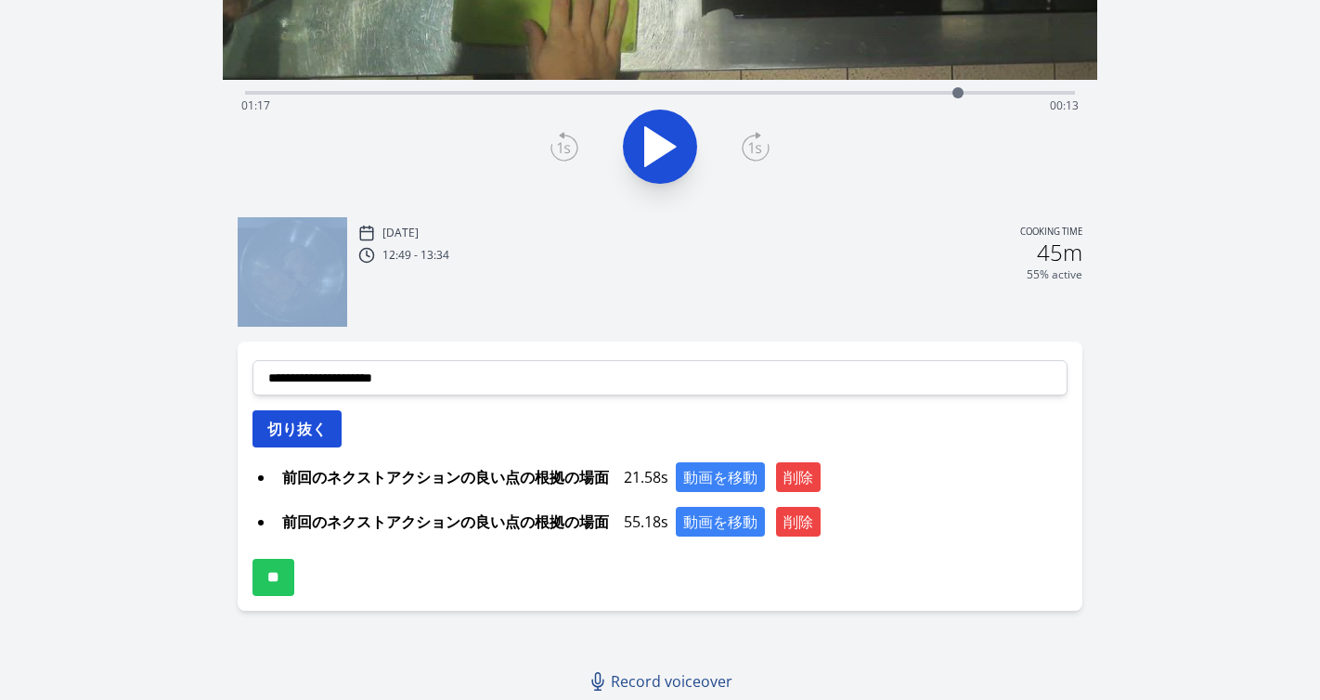
click at [329, 435] on button "切り抜く" at bounding box center [296, 428] width 89 height 37
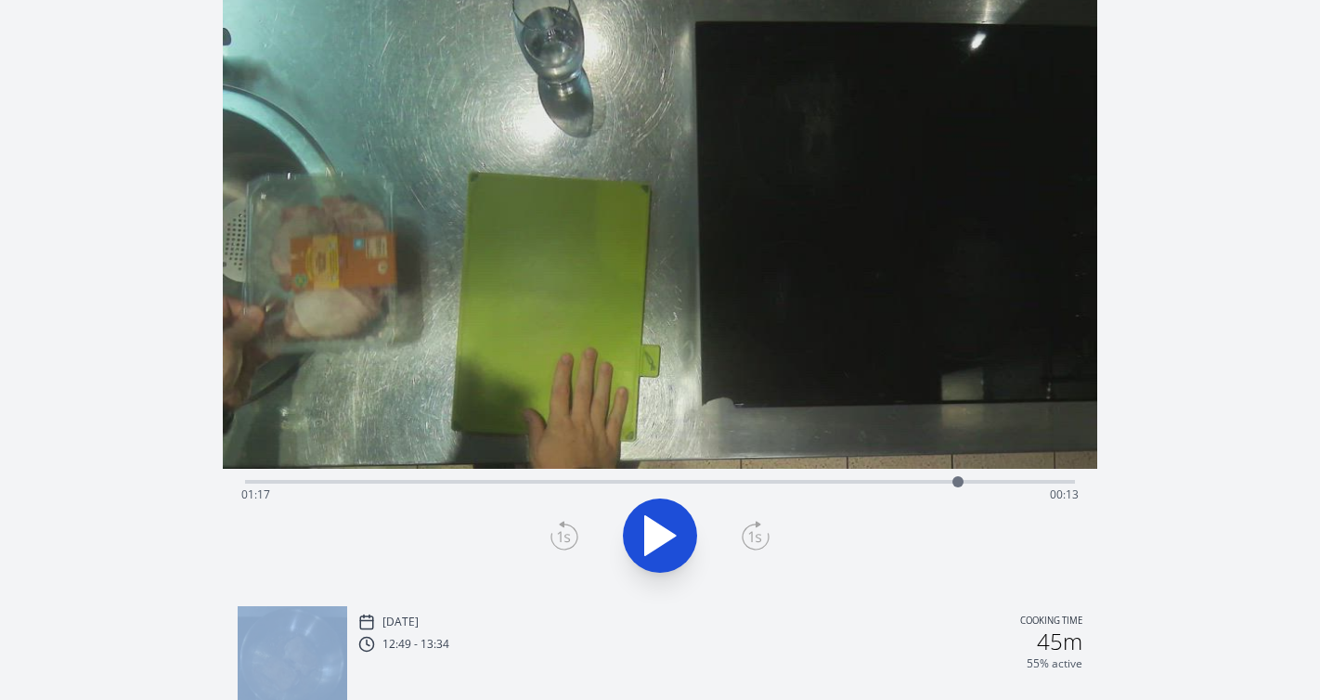
scroll to position [0, 0]
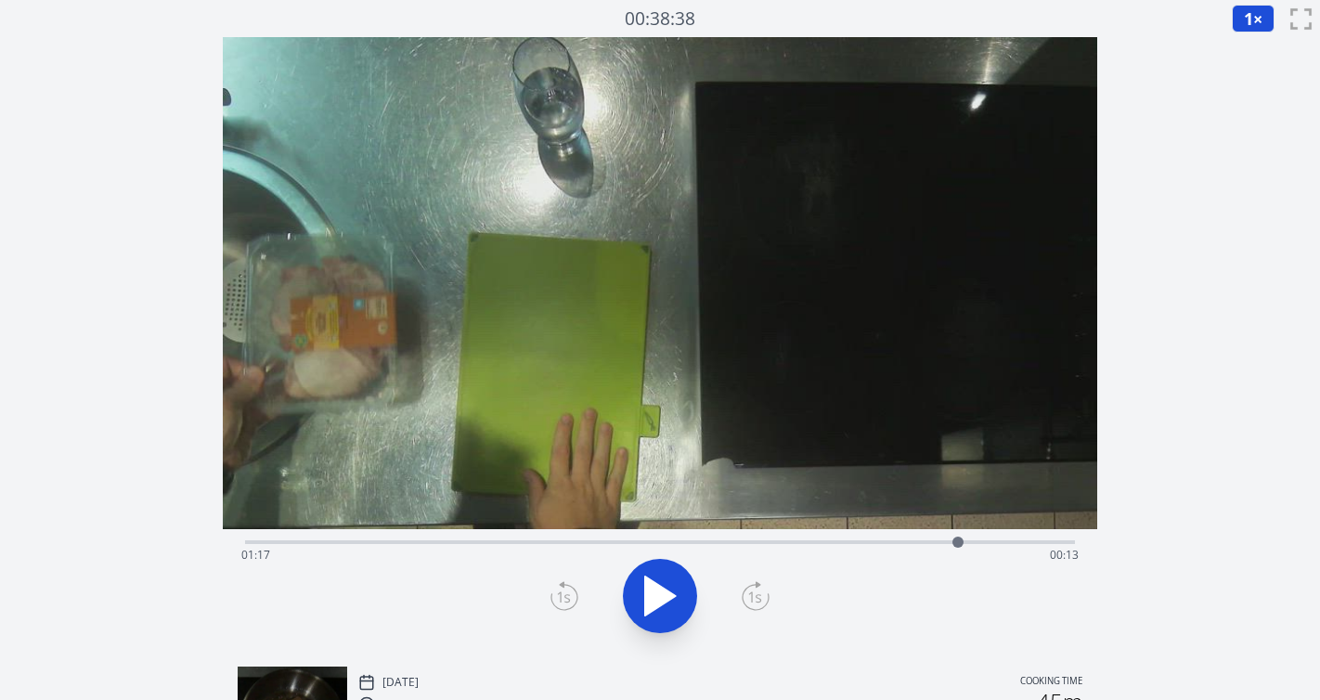
click at [832, 541] on div "Time elapsed: 01:17 Time remaining: 00:13" at bounding box center [660, 555] width 838 height 30
click at [760, 540] on div "Time elapsed: 01:03 Time remaining: 00:27" at bounding box center [660, 555] width 838 height 30
click at [717, 538] on div "Time elapsed: 00:55 Time remaining: 00:35" at bounding box center [660, 540] width 831 height 22
click at [627, 600] on button at bounding box center [660, 596] width 74 height 74
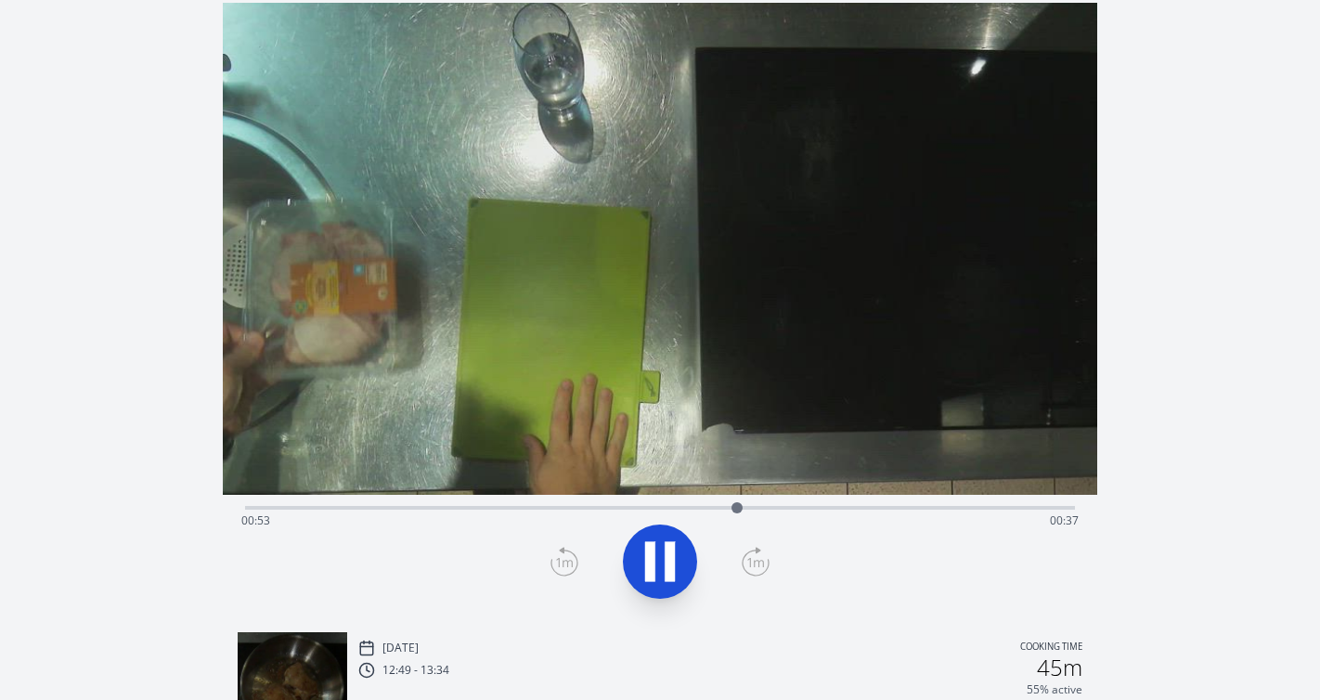
scroll to position [36, 0]
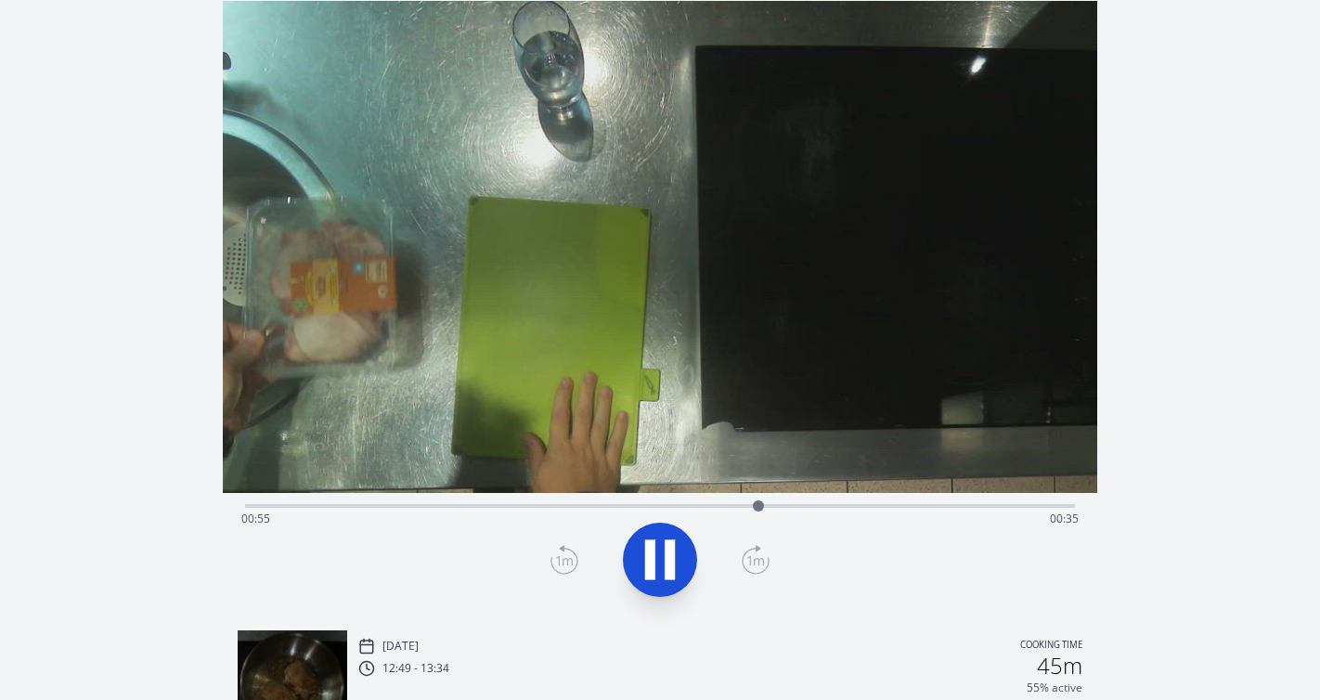
click at [656, 584] on icon at bounding box center [660, 560] width 52 height 52
click at [577, 558] on icon at bounding box center [564, 560] width 28 height 30
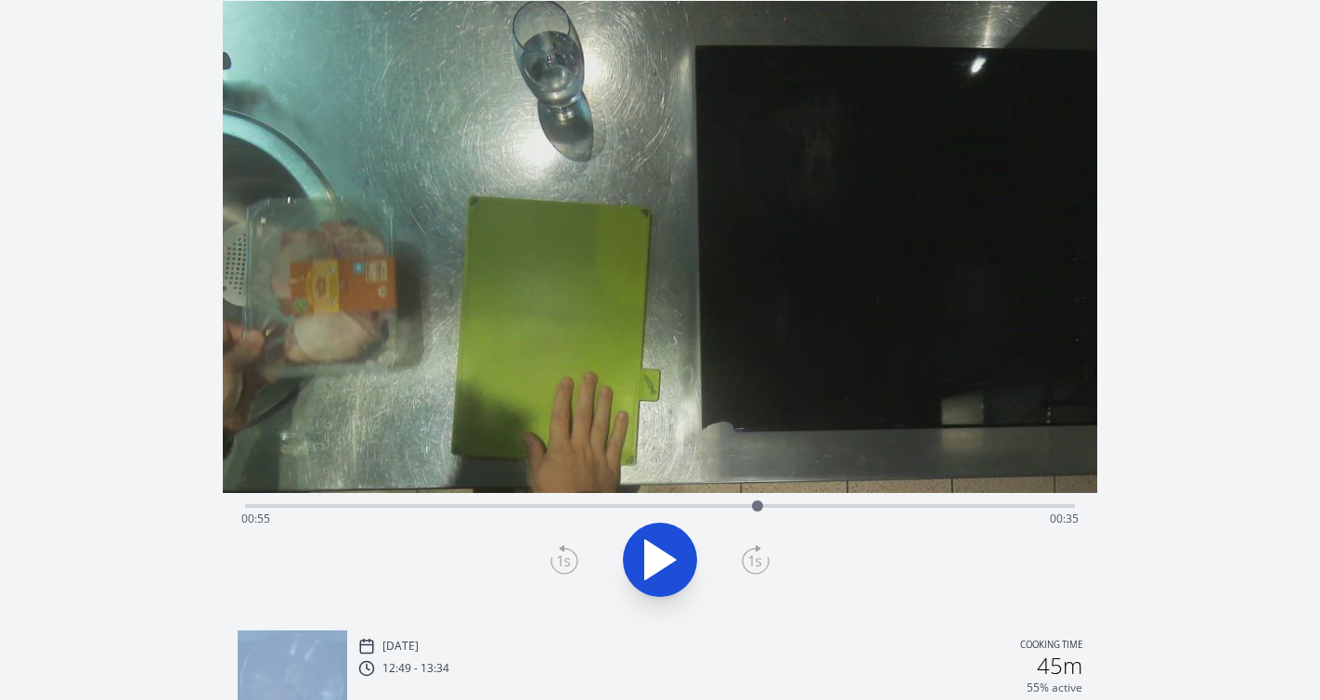
click at [577, 558] on icon at bounding box center [564, 560] width 28 height 30
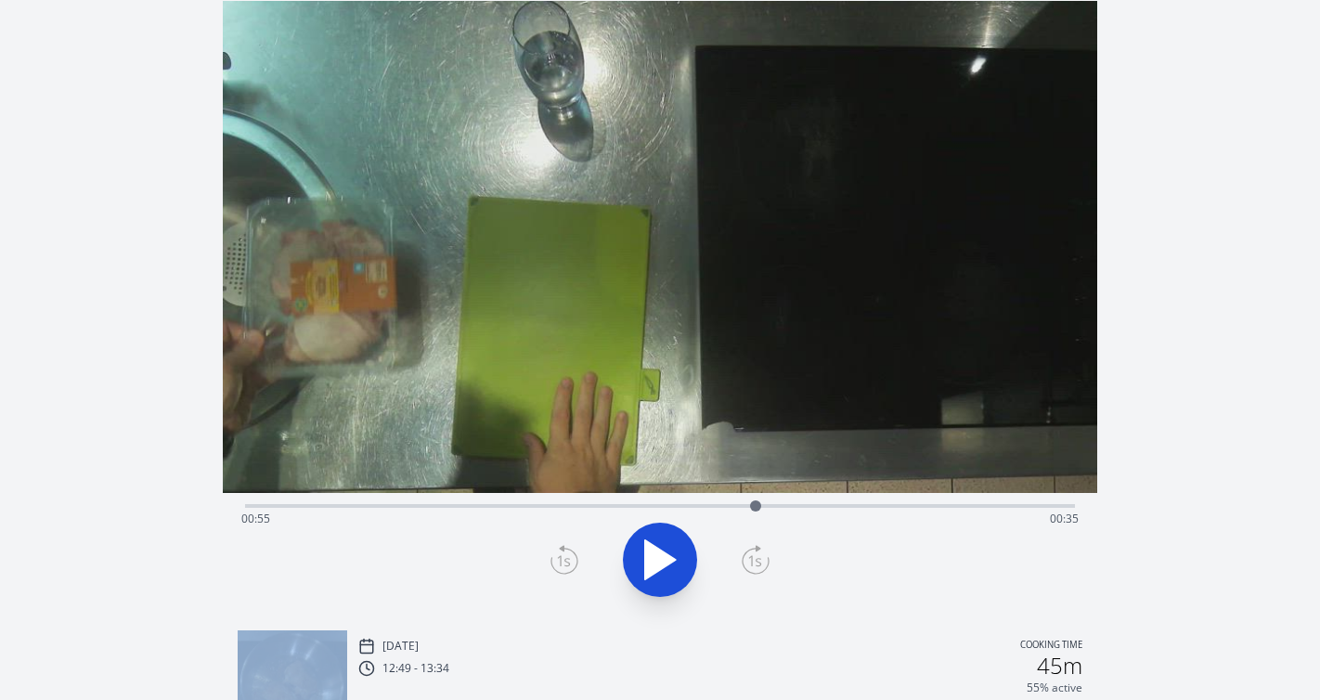
click at [577, 558] on icon at bounding box center [564, 560] width 28 height 30
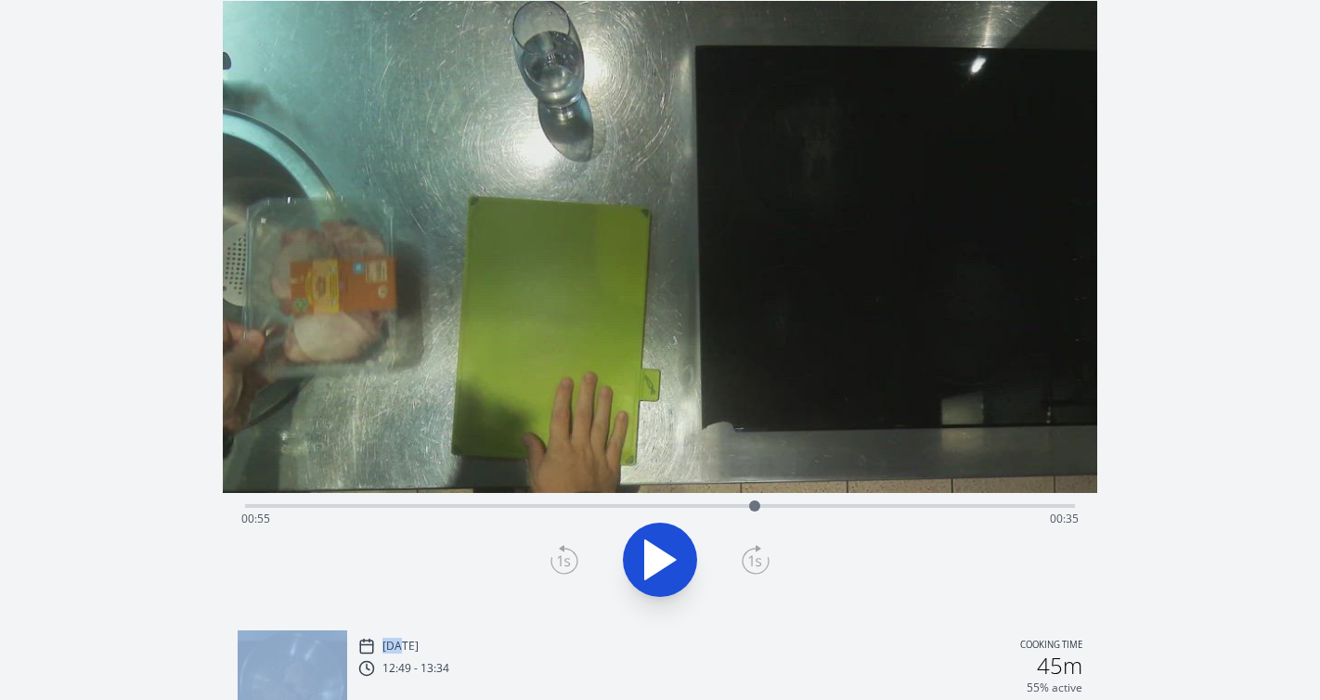
click at [577, 558] on icon at bounding box center [564, 560] width 28 height 30
click at [441, 508] on div "Time elapsed: 00:55 Time remaining: 00:35" at bounding box center [660, 519] width 838 height 30
click at [646, 562] on icon at bounding box center [660, 559] width 31 height 39
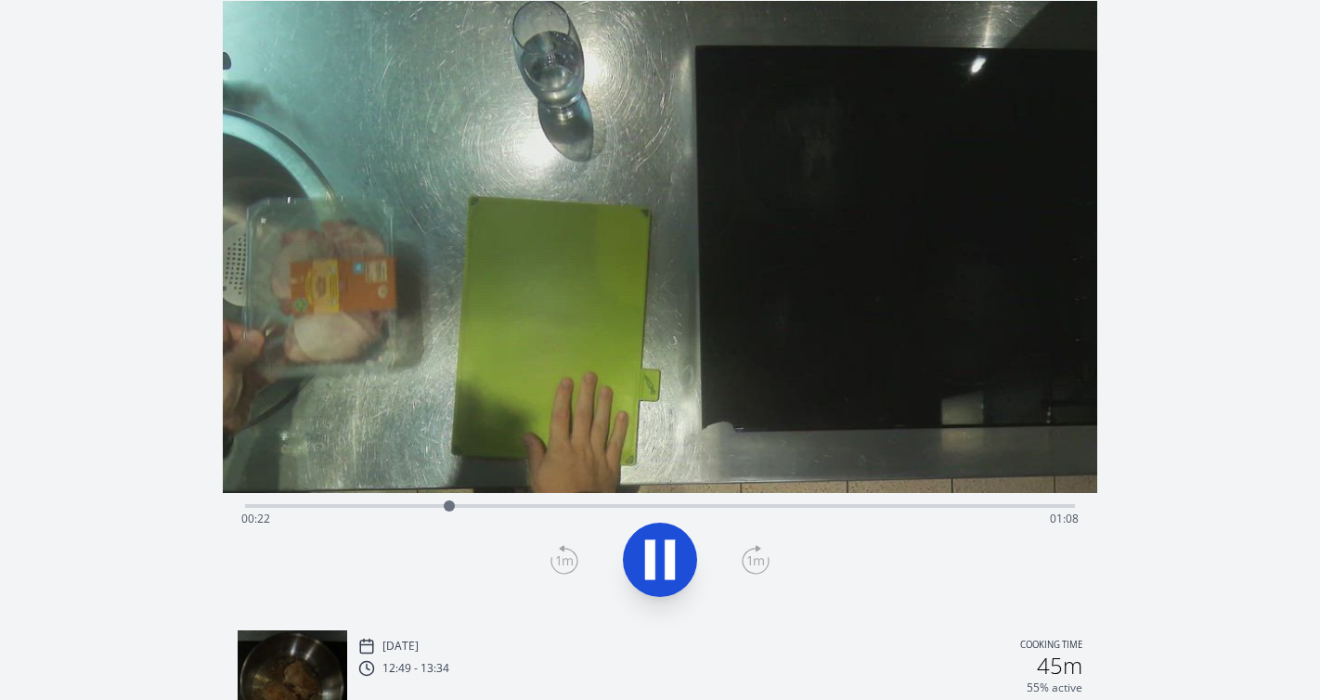
click at [573, 562] on icon at bounding box center [564, 560] width 28 height 30
click at [565, 564] on icon at bounding box center [564, 560] width 28 height 30
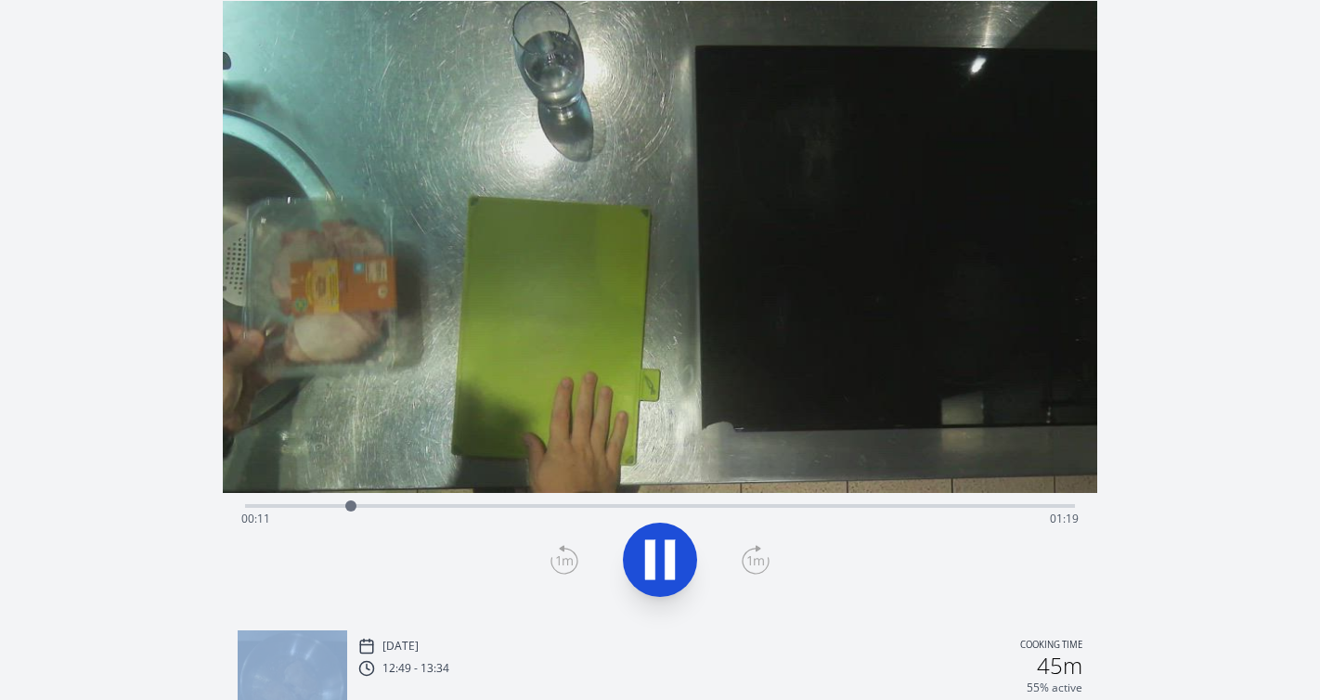
click at [565, 564] on icon at bounding box center [564, 560] width 28 height 30
click at [679, 552] on icon at bounding box center [660, 560] width 52 height 52
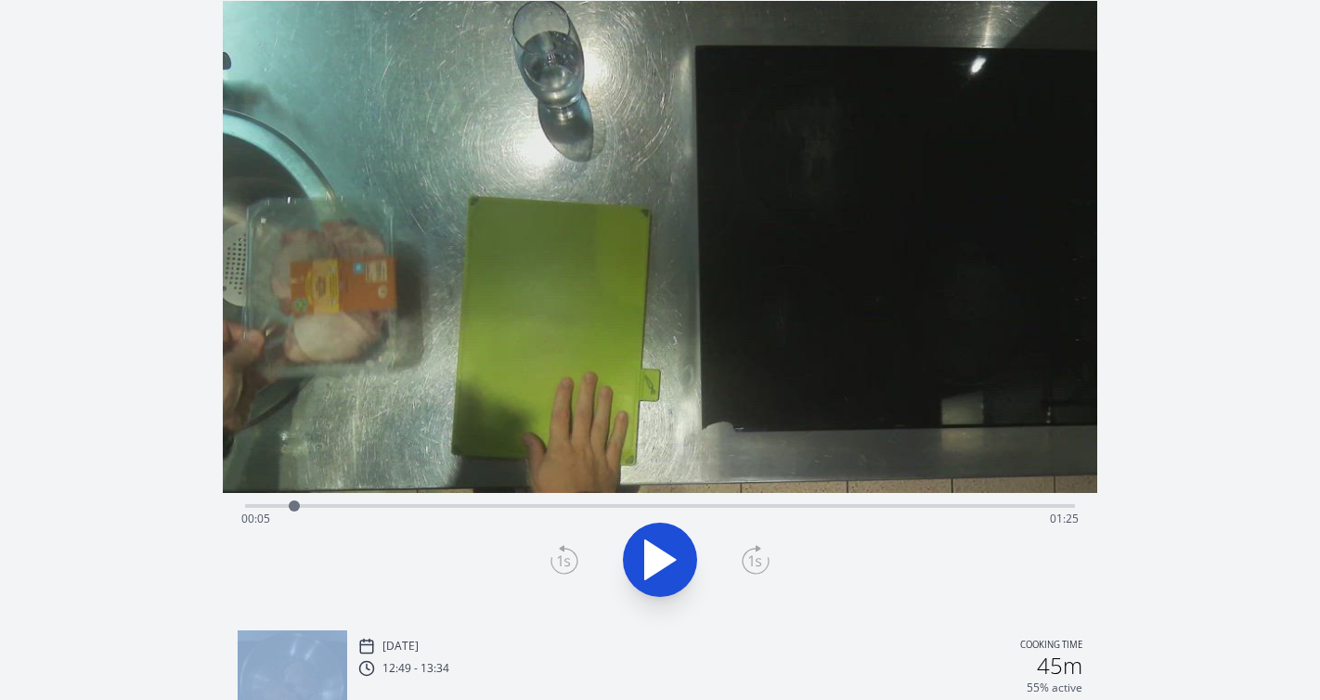
click at [679, 552] on icon at bounding box center [660, 560] width 52 height 52
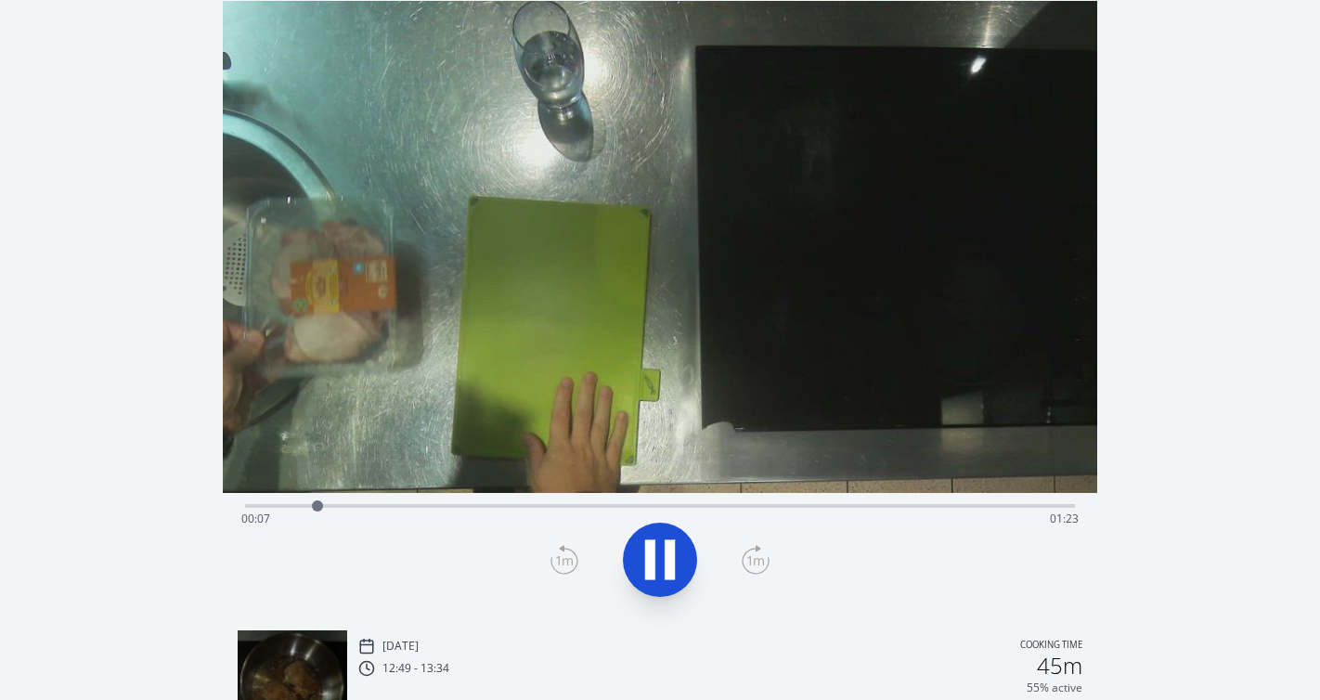
click at [388, 501] on div "Time elapsed: 00:07 Time remaining: 01:23" at bounding box center [660, 504] width 831 height 22
click at [654, 565] on icon at bounding box center [650, 560] width 10 height 40
click at [554, 572] on icon at bounding box center [564, 560] width 28 height 30
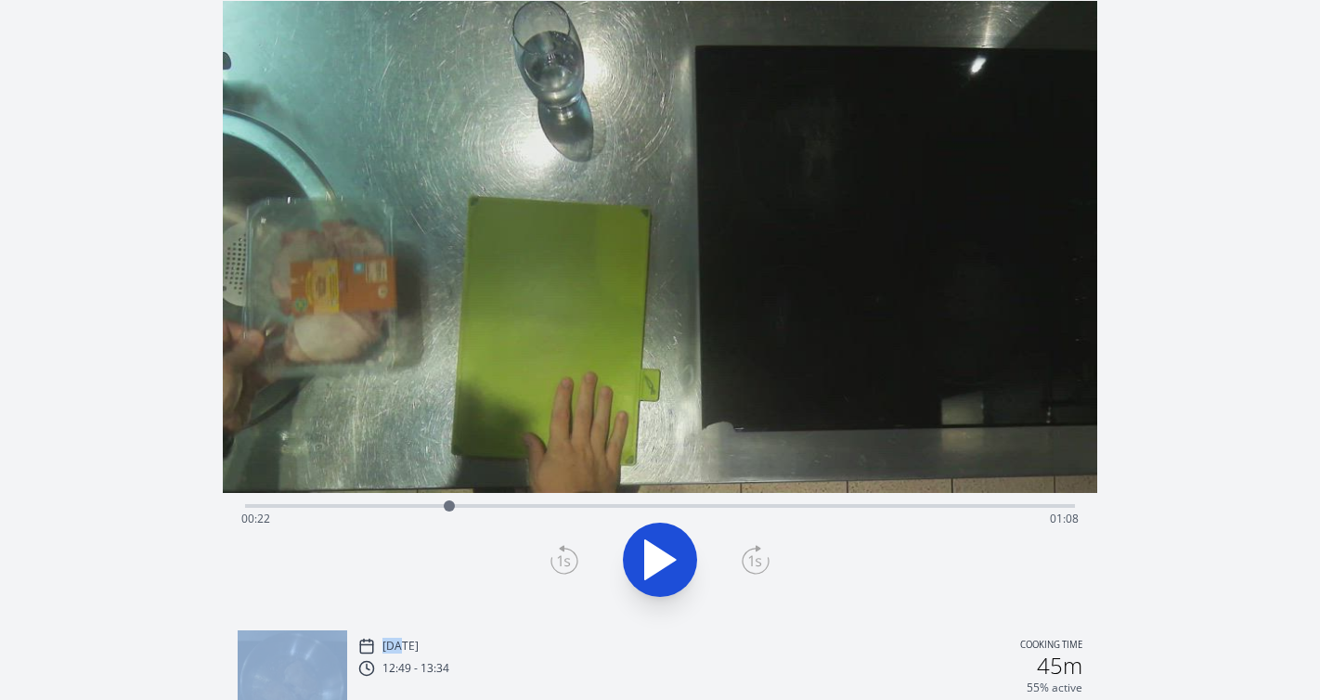
click at [554, 572] on icon at bounding box center [564, 560] width 28 height 30
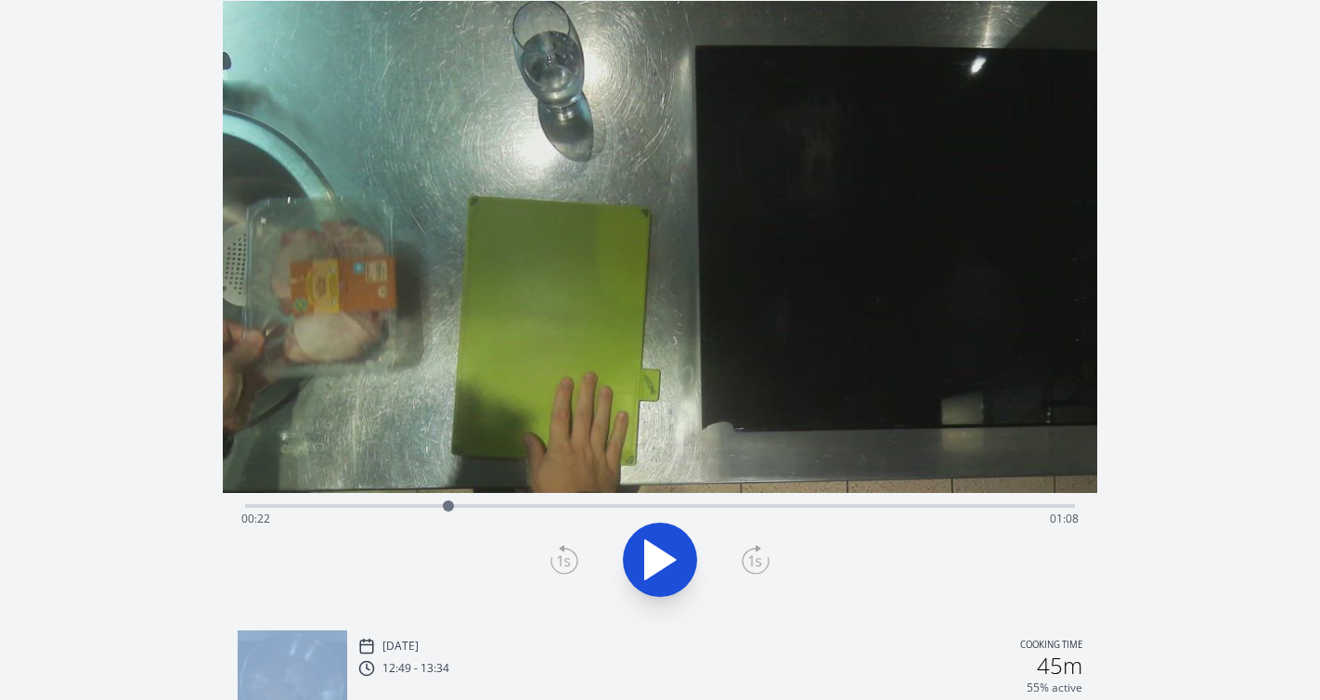
click at [554, 572] on icon at bounding box center [564, 560] width 28 height 30
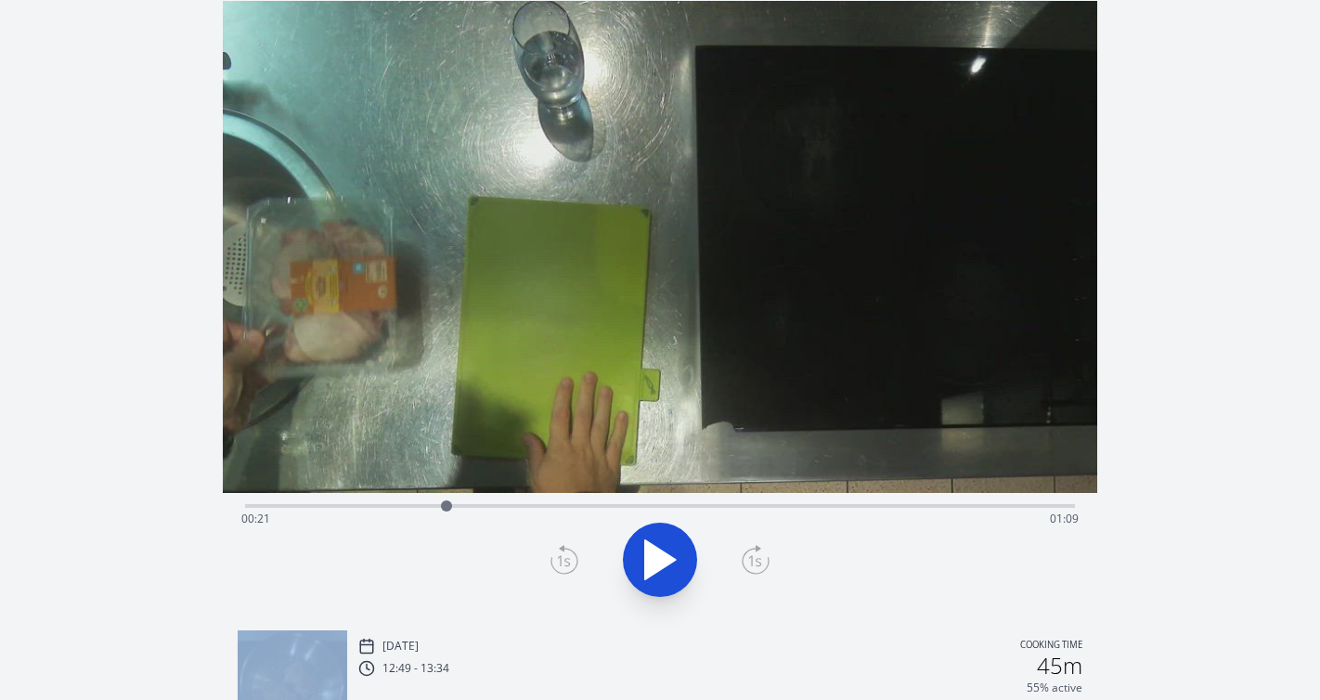
click at [554, 572] on icon at bounding box center [564, 560] width 28 height 30
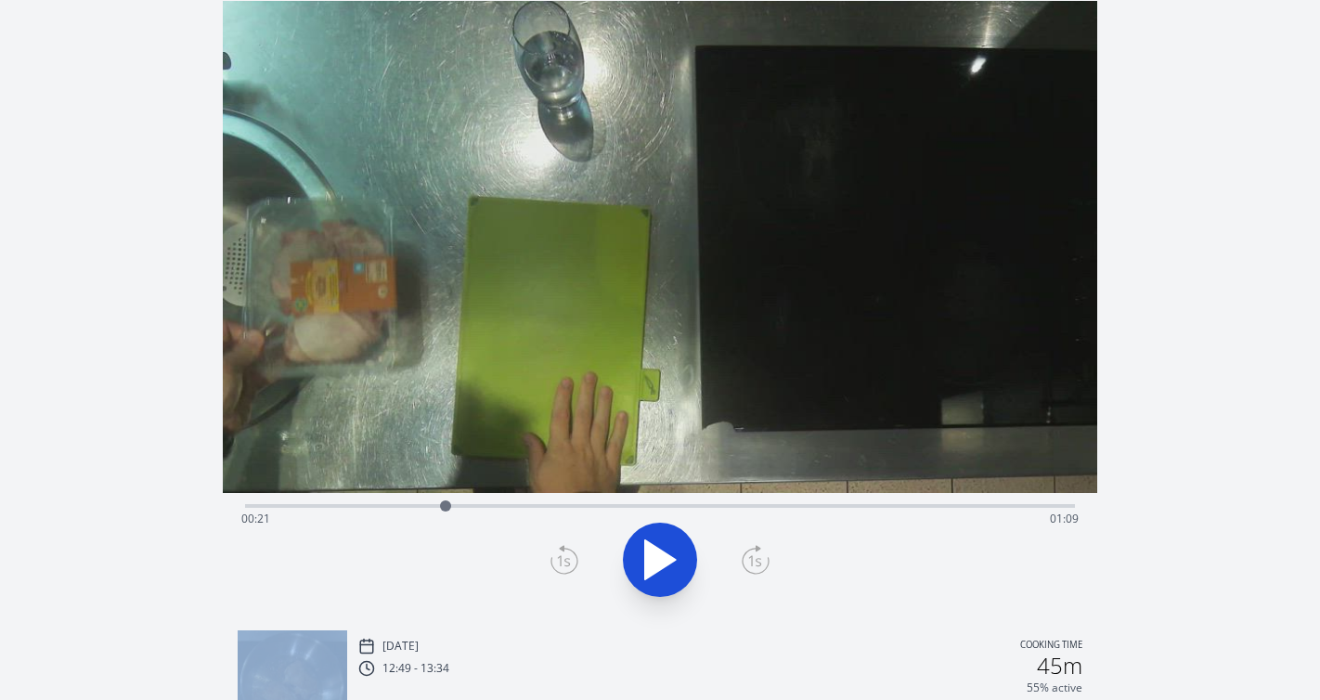
click at [554, 572] on icon at bounding box center [564, 560] width 28 height 30
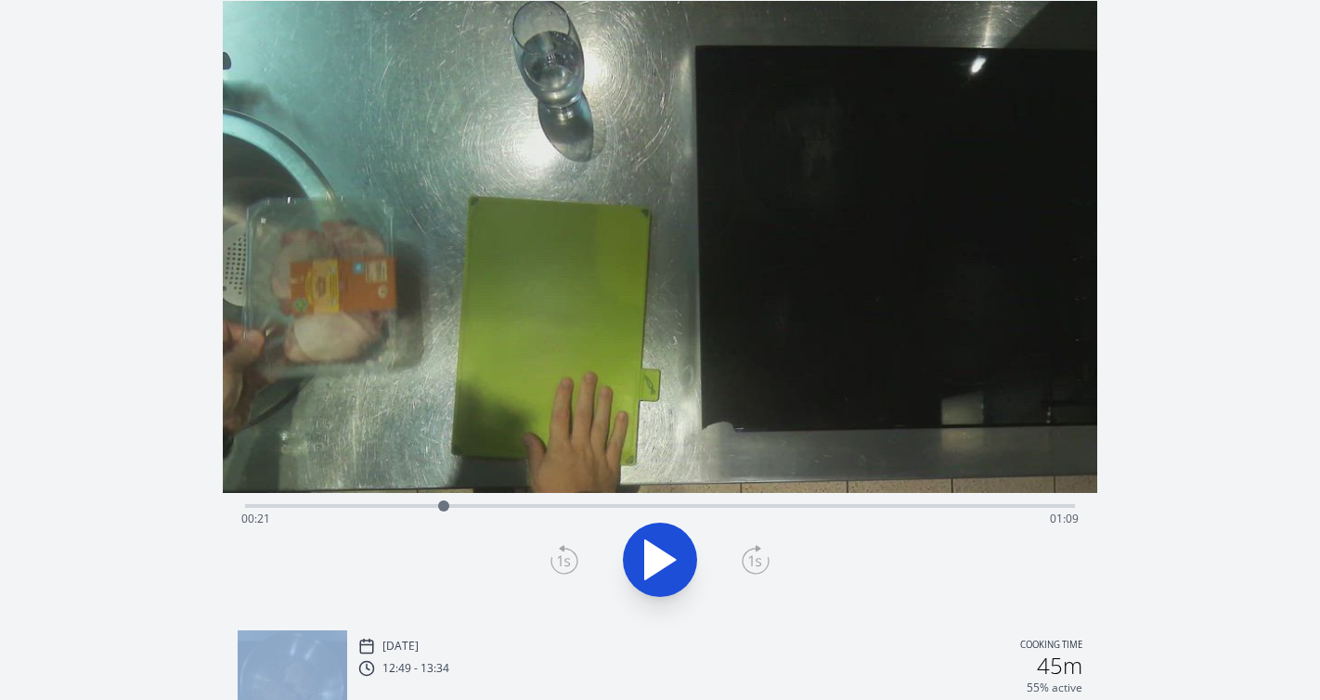
click at [554, 572] on icon at bounding box center [564, 560] width 28 height 30
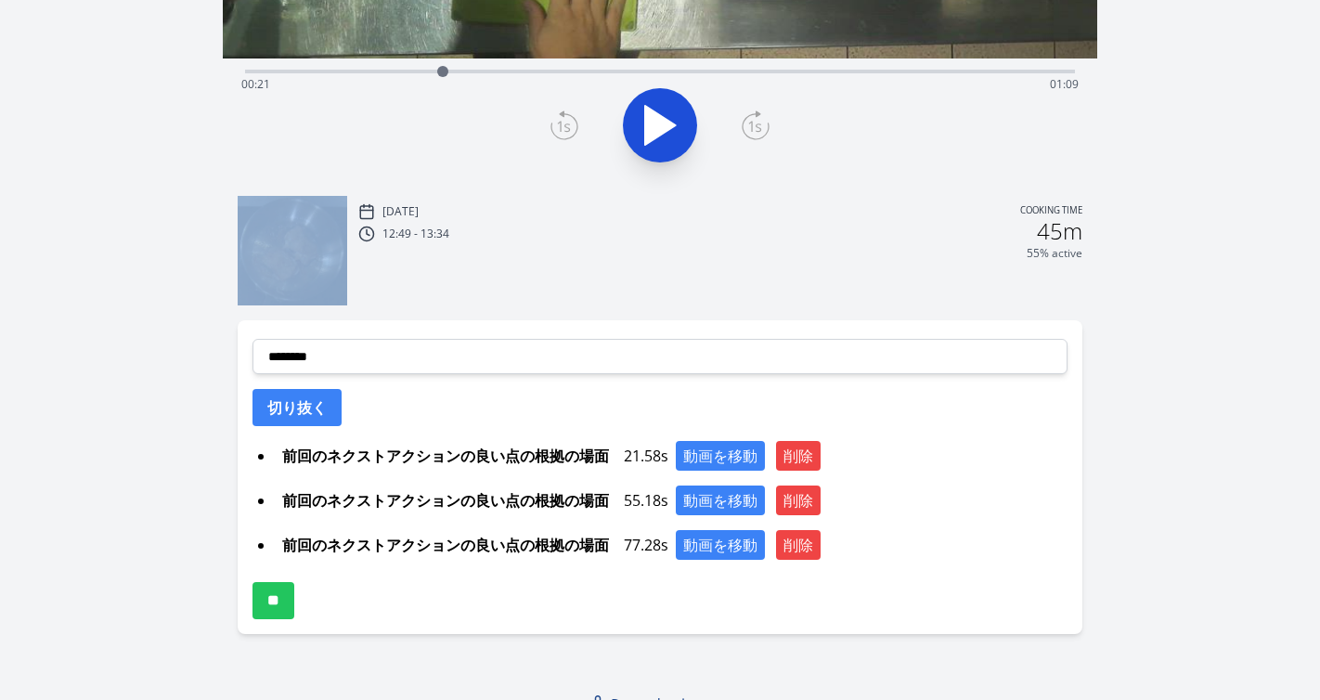
scroll to position [494, 0]
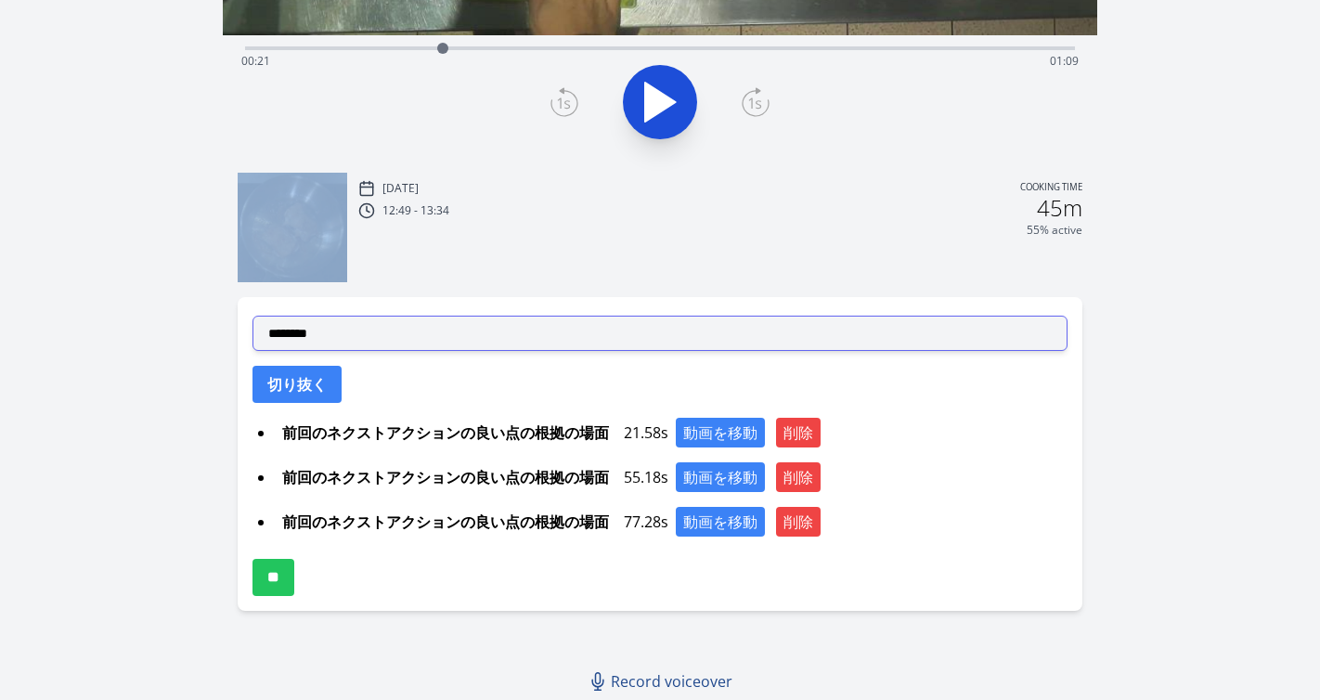
click at [491, 333] on select "**********" at bounding box center [660, 333] width 816 height 35
select select "**********"
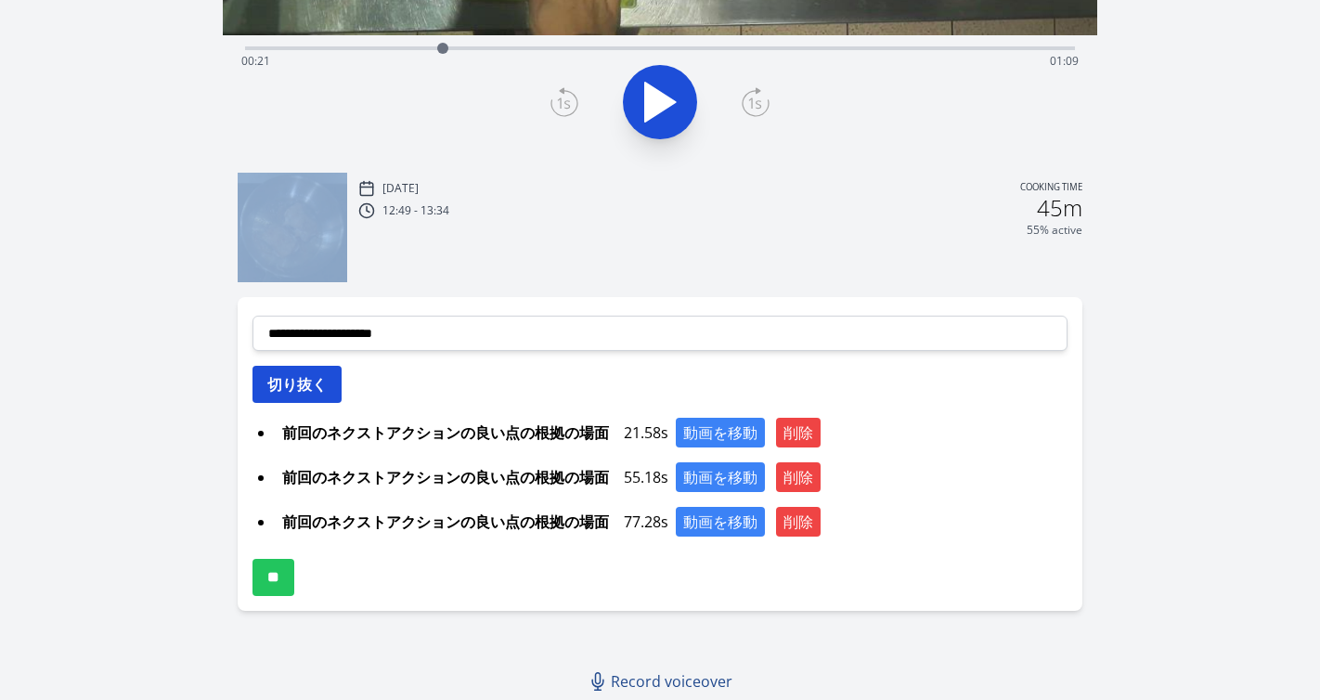
click at [324, 390] on button "切り抜く" at bounding box center [296, 384] width 89 height 37
select select
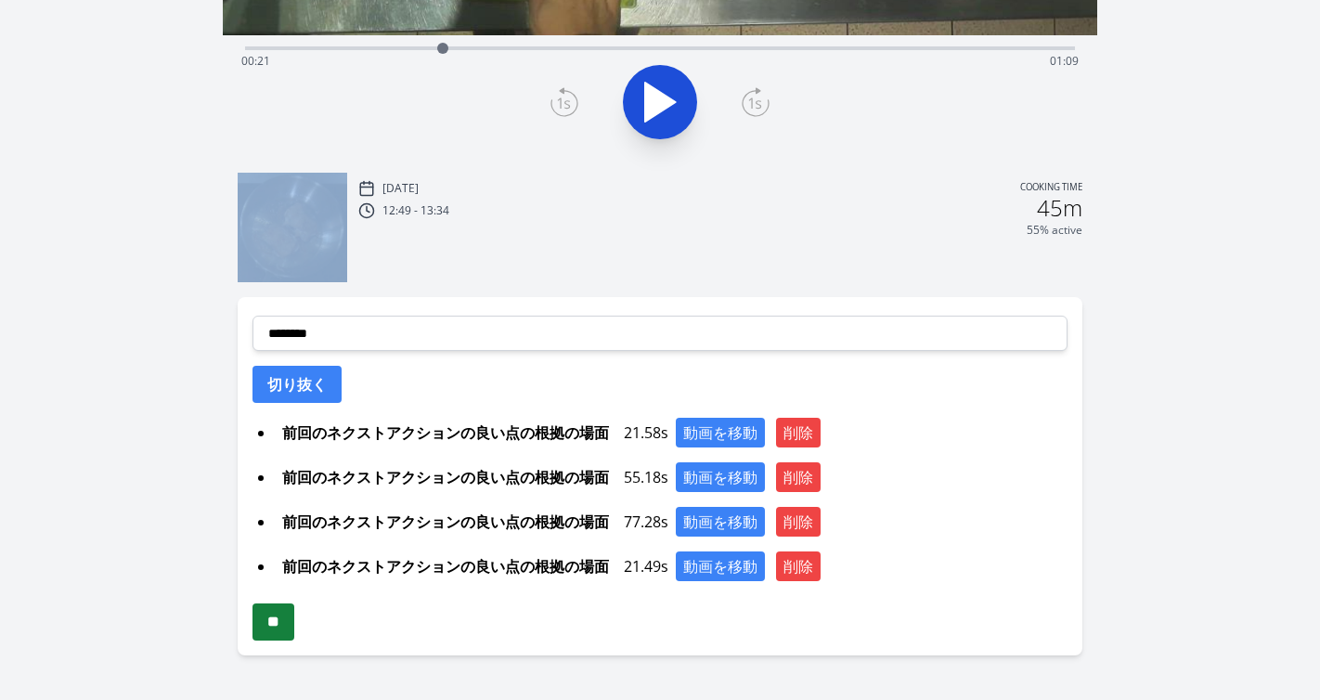
click at [294, 634] on input "**" at bounding box center [273, 621] width 42 height 37
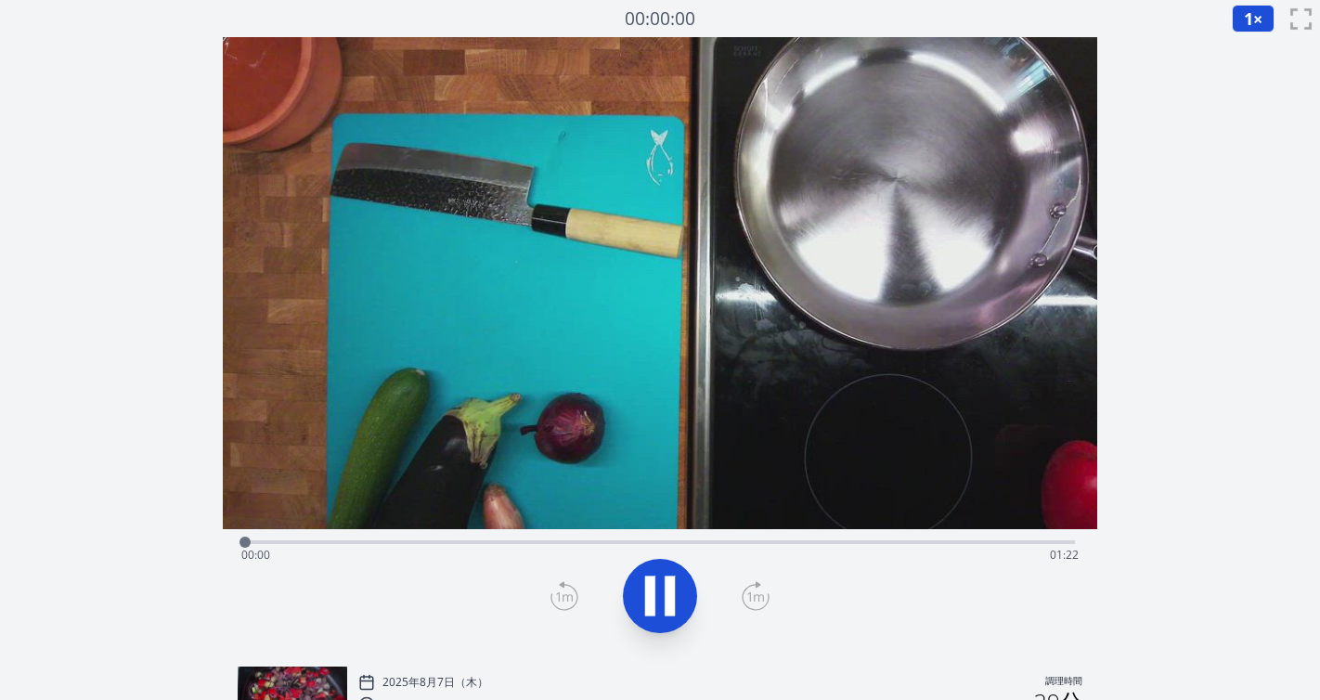
click at [416, 542] on div "経過時間: 00:00 残り時間: 01:22" at bounding box center [660, 555] width 838 height 30
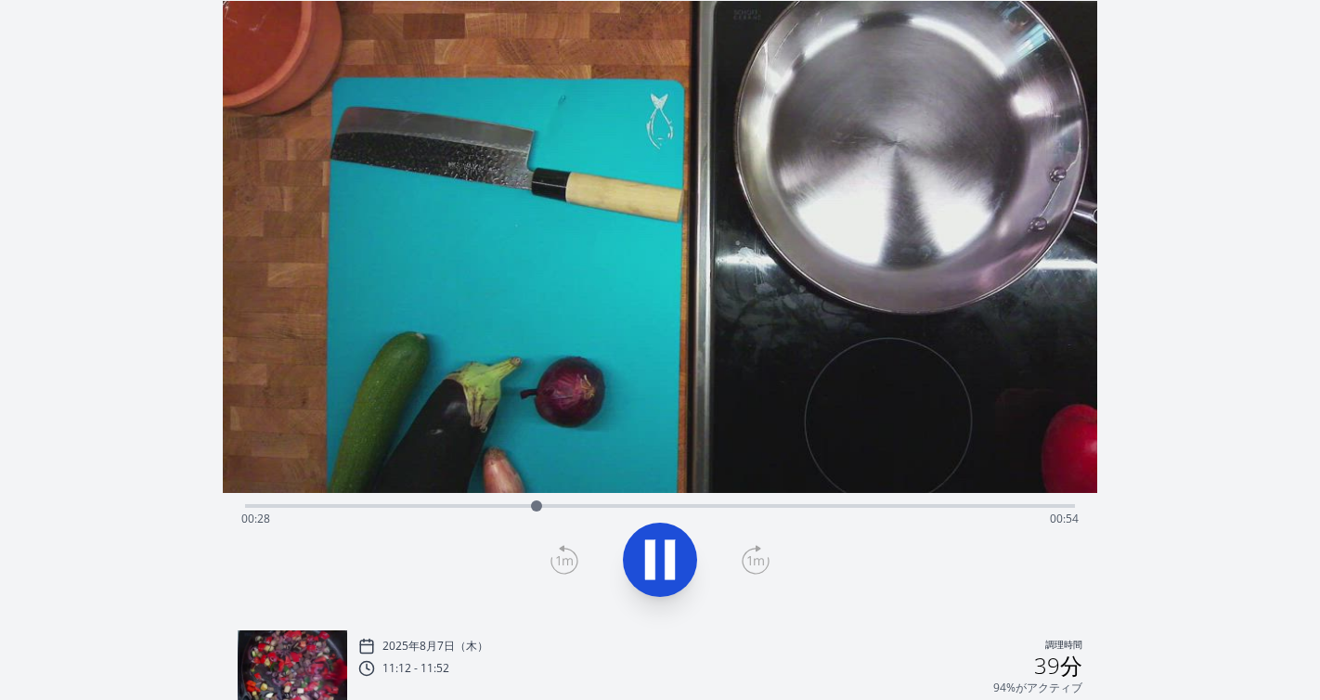
scroll to position [26, 0]
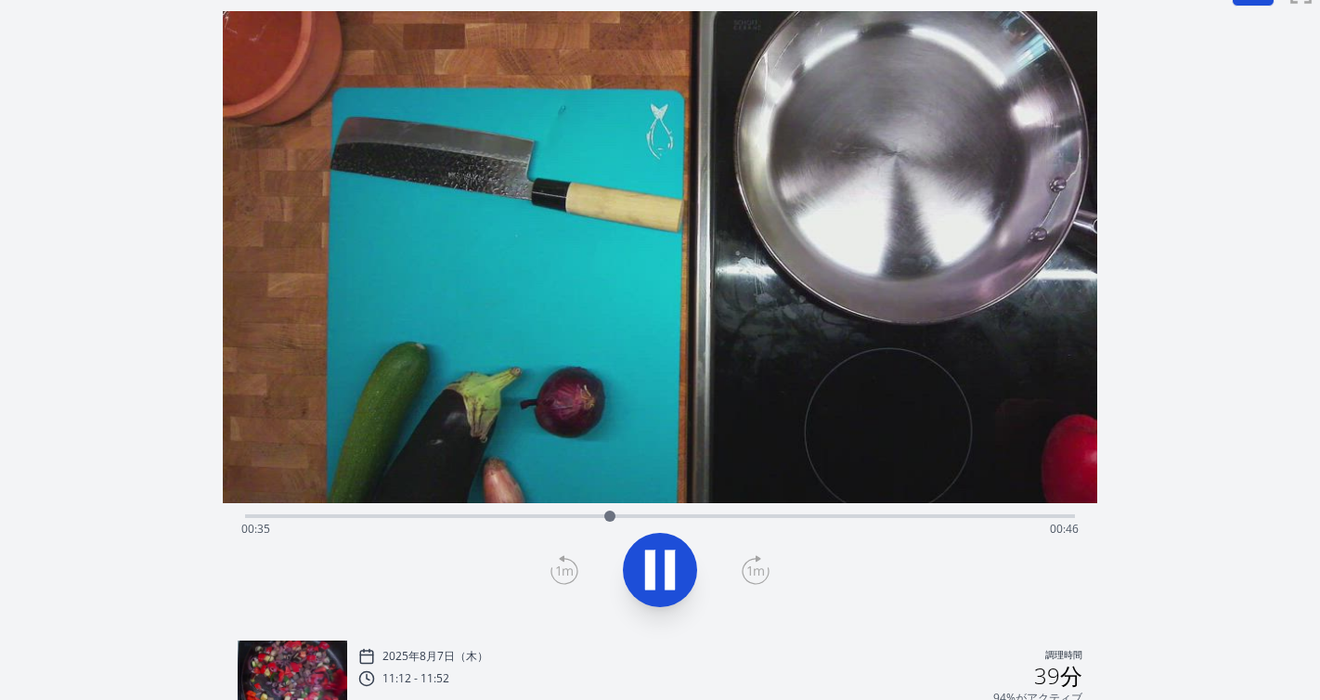
click at [744, 513] on div "経過時間: 00:35 残り時間: 00:46" at bounding box center [660, 514] width 831 height 22
click at [770, 513] on div "経過時間: 00:50 残り時間: 00:32" at bounding box center [660, 514] width 831 height 22
click at [811, 511] on div "経過時間: 00:52 残り時間: 00:30" at bounding box center [660, 514] width 831 height 22
click at [842, 510] on div "経過時間: 00:56 残り時間: 00:26" at bounding box center [660, 514] width 831 height 22
click at [650, 565] on icon at bounding box center [650, 570] width 10 height 40
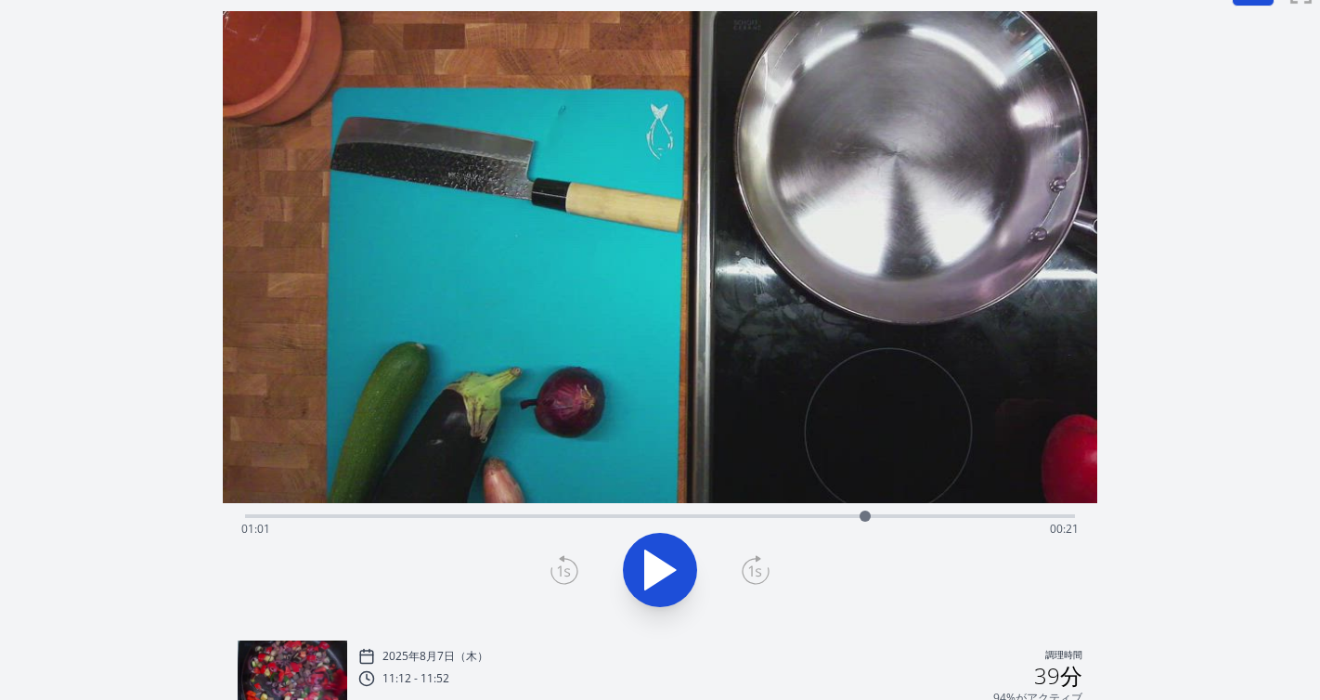
click at [565, 564] on icon at bounding box center [564, 570] width 28 height 30
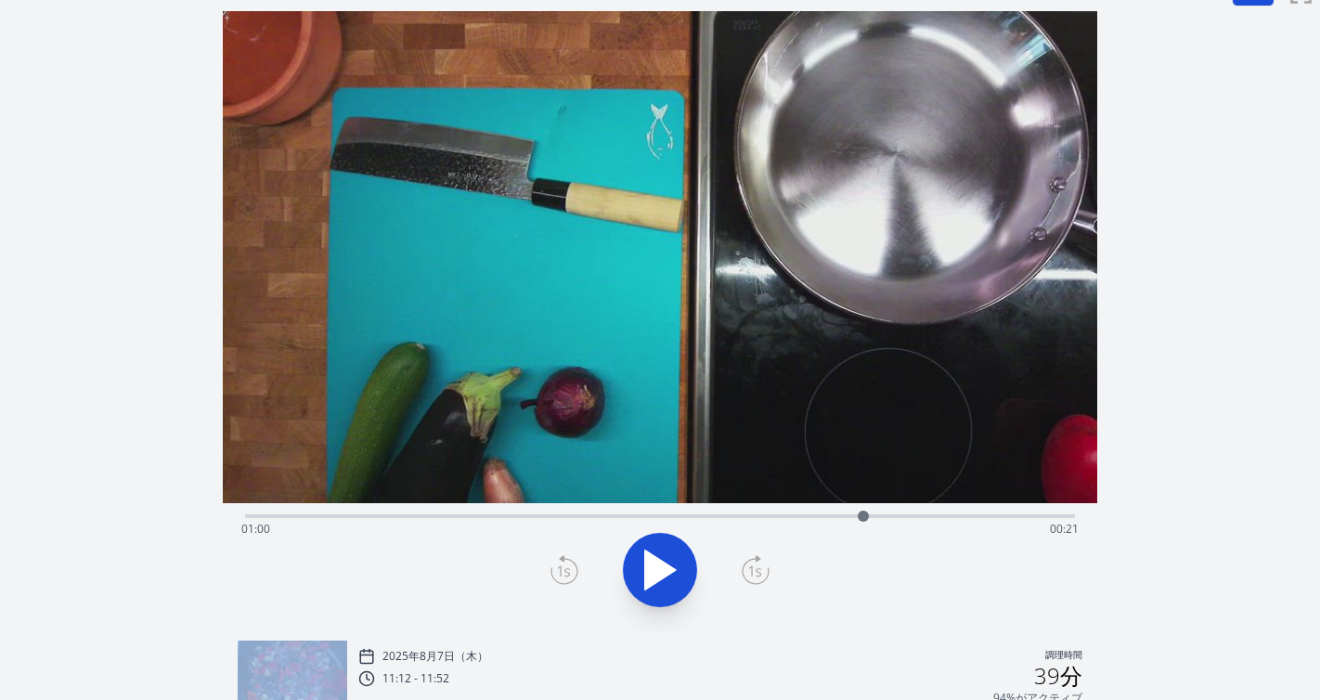
click at [565, 564] on icon at bounding box center [564, 570] width 28 height 30
click at [648, 564] on icon at bounding box center [660, 569] width 31 height 39
click at [567, 563] on icon at bounding box center [564, 570] width 28 height 30
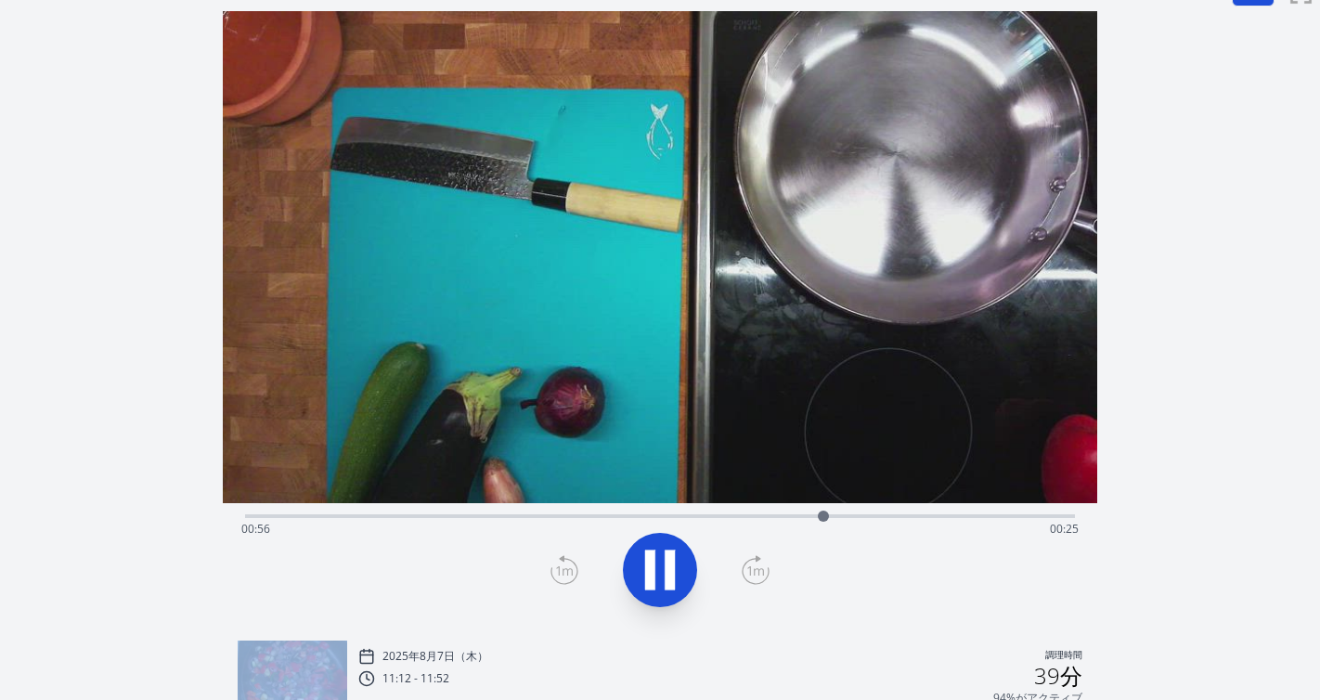
click at [567, 563] on icon at bounding box center [564, 570] width 28 height 30
click at [664, 573] on icon at bounding box center [660, 570] width 52 height 52
click at [569, 566] on icon at bounding box center [564, 570] width 28 height 30
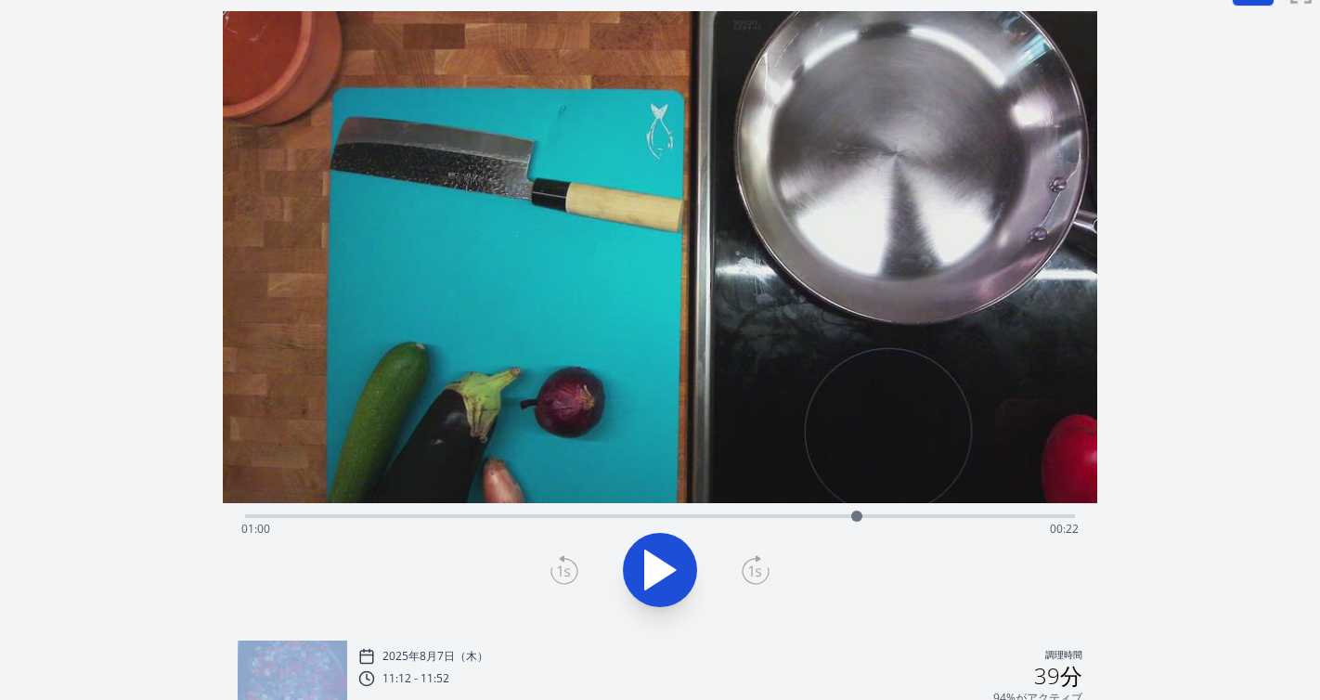
click at [569, 566] on icon at bounding box center [564, 570] width 28 height 30
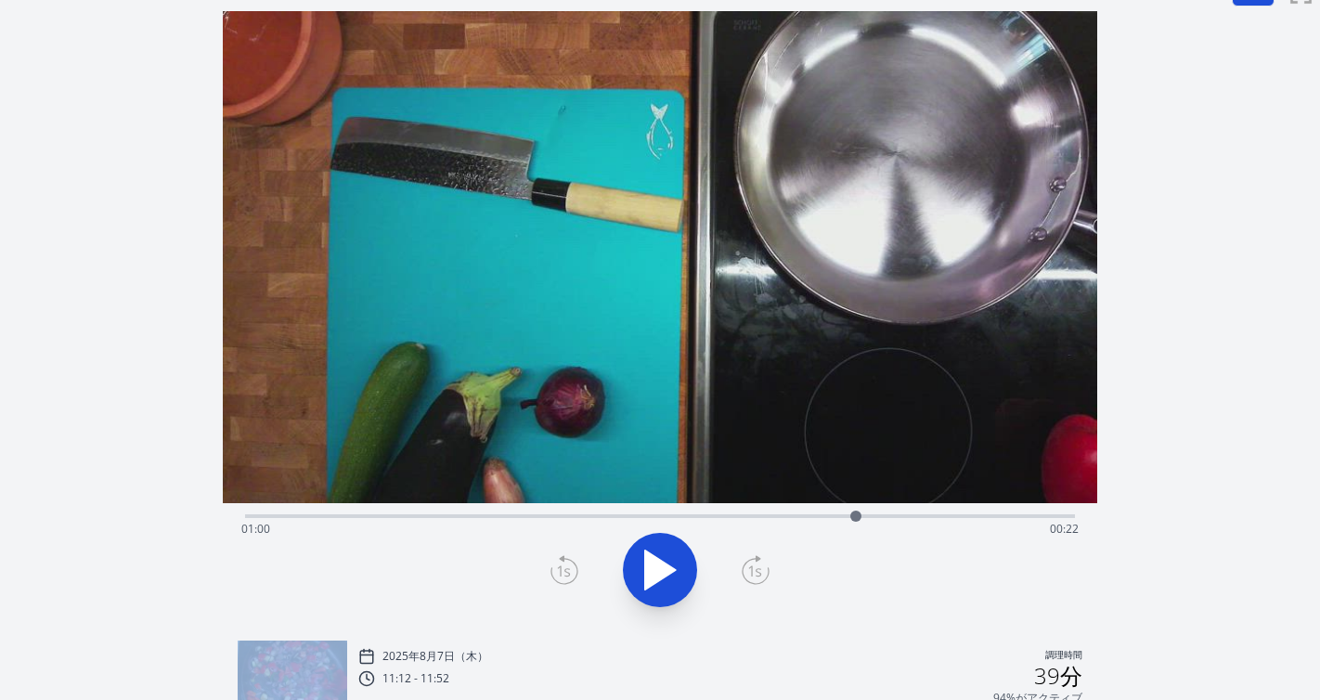
click at [569, 566] on icon at bounding box center [564, 570] width 28 height 30
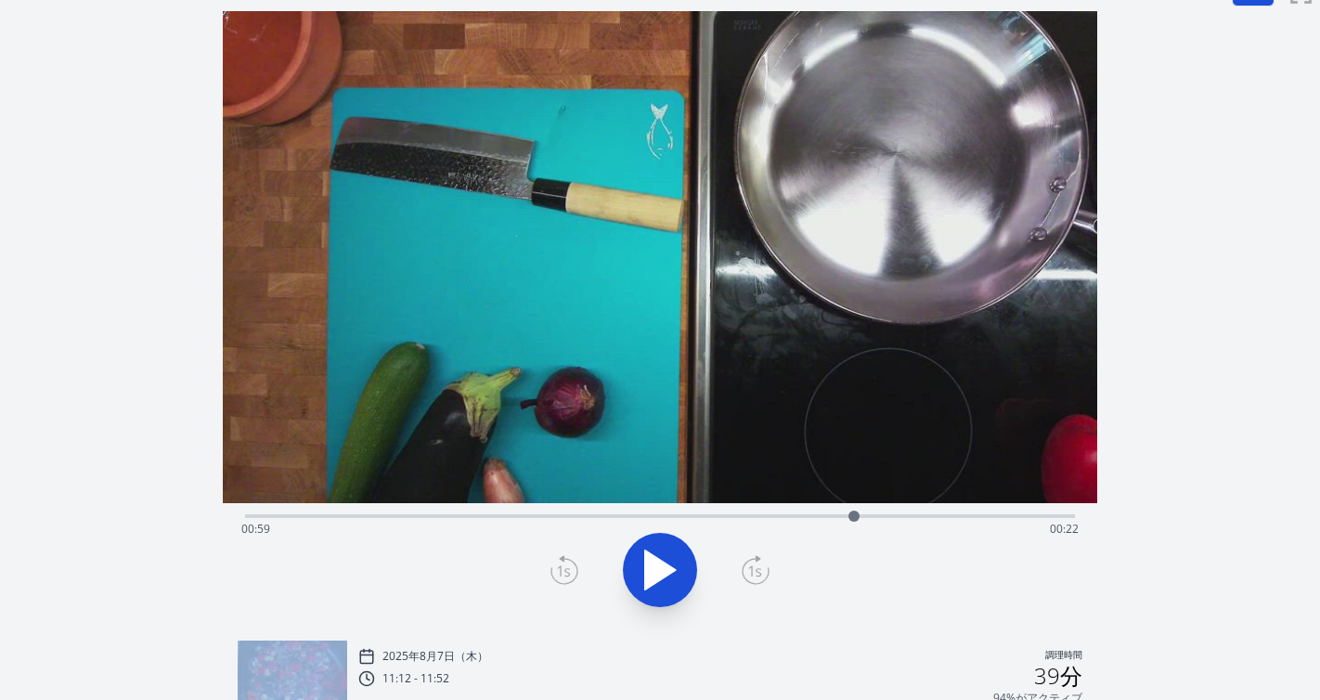
click at [569, 566] on icon at bounding box center [564, 570] width 28 height 30
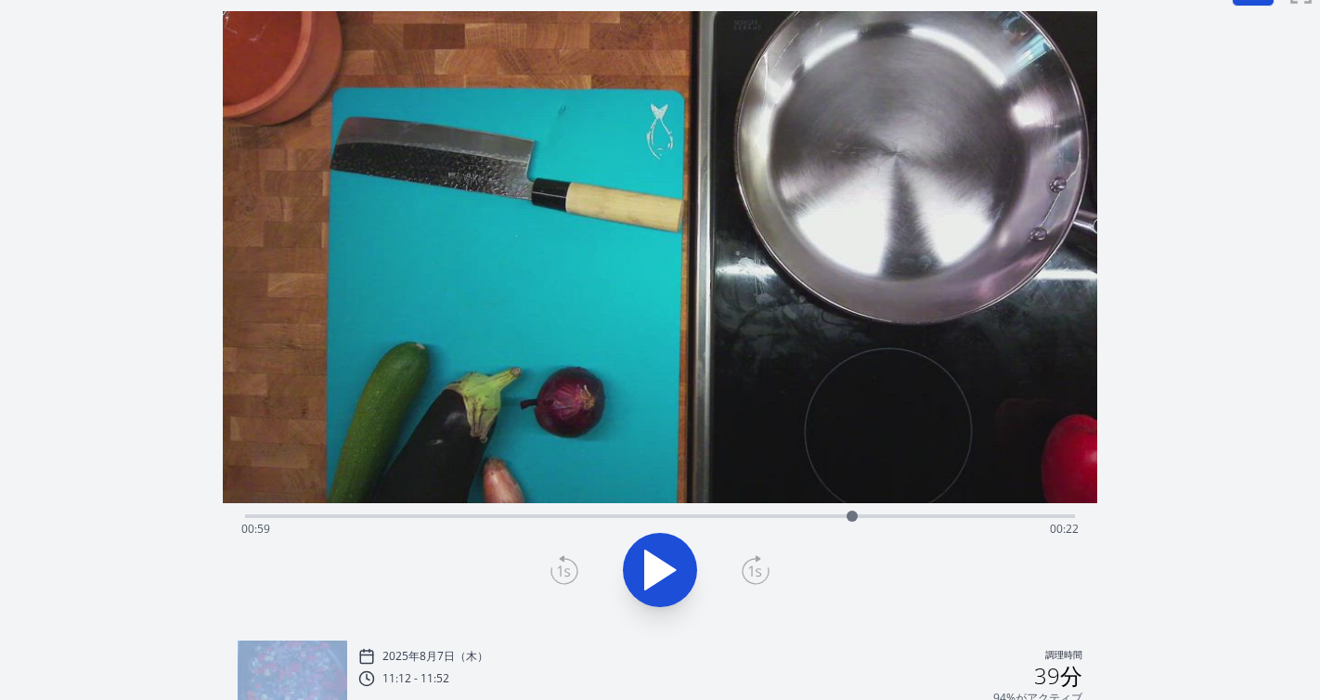
click at [569, 566] on icon at bounding box center [564, 570] width 28 height 30
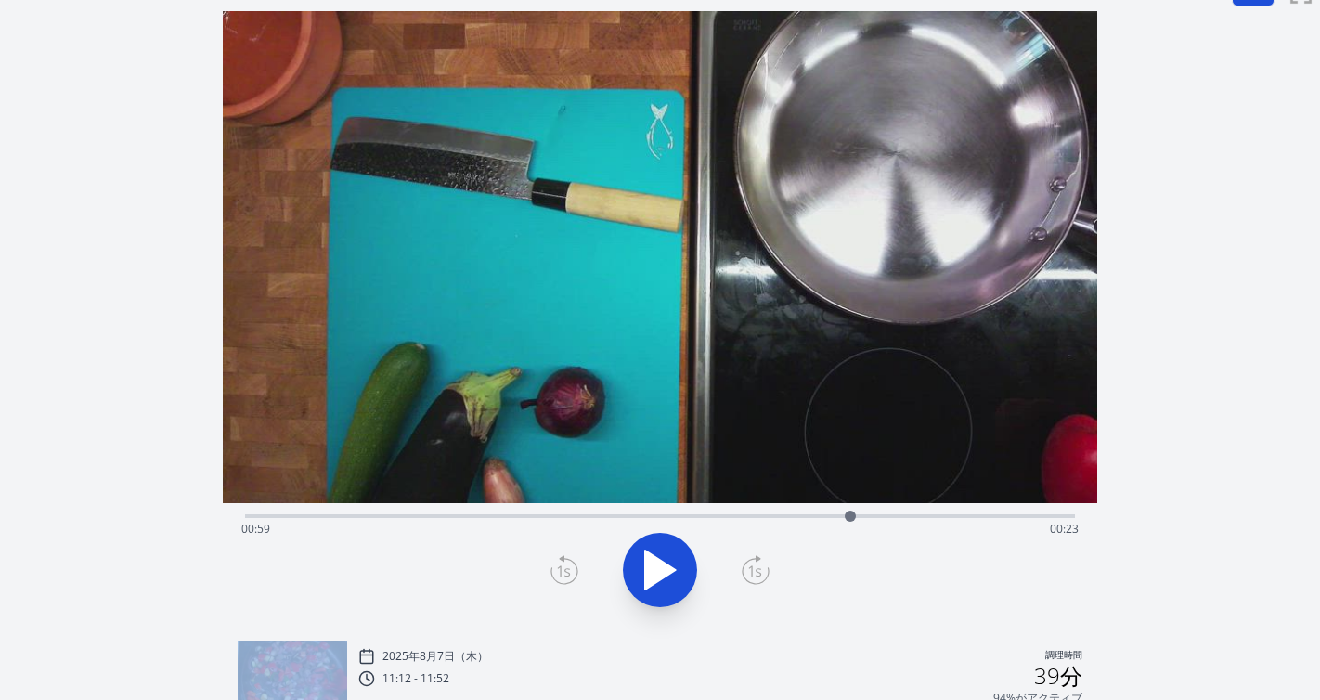
click at [569, 566] on icon at bounding box center [564, 570] width 28 height 30
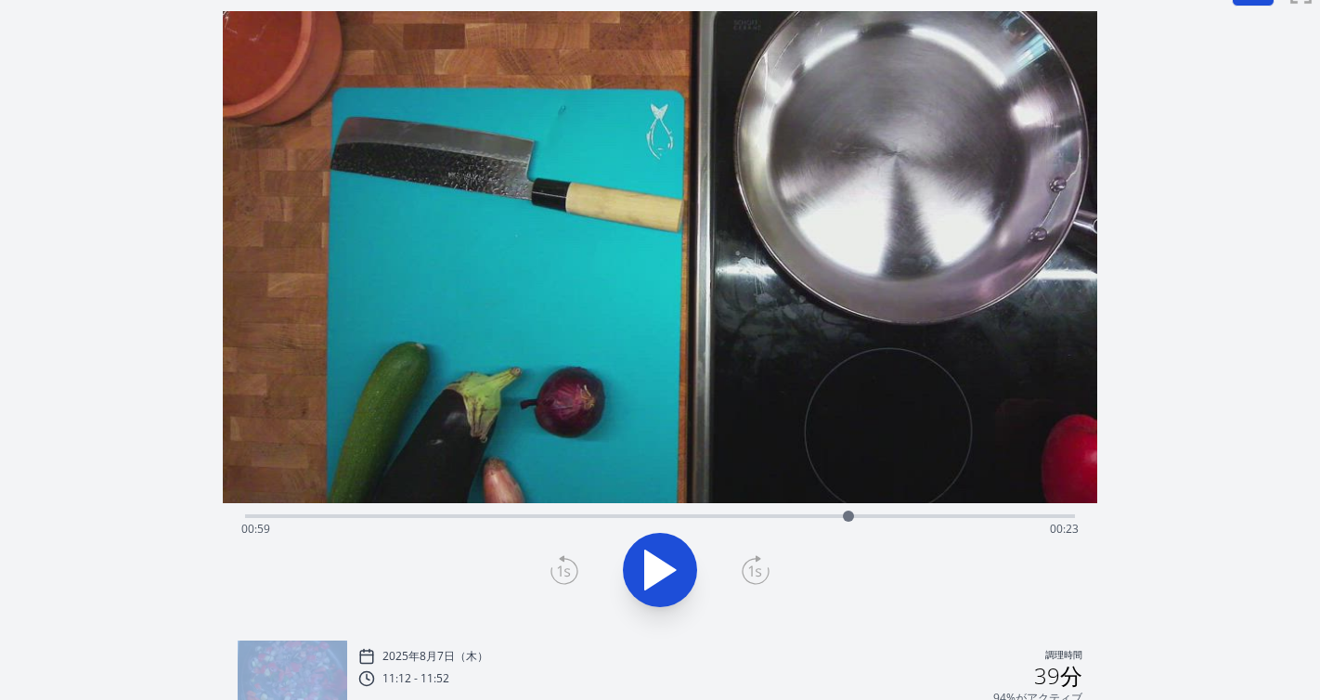
click at [569, 566] on icon at bounding box center [564, 570] width 28 height 30
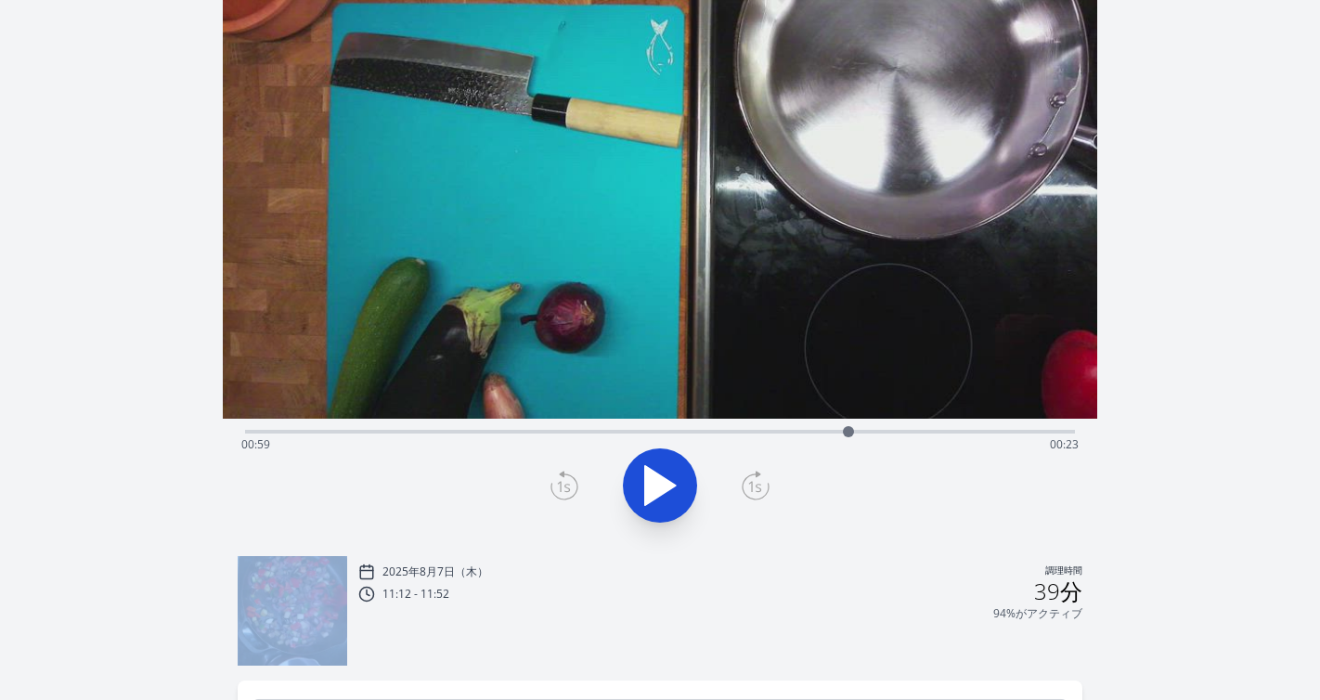
scroll to position [0, 0]
